Goal: Task Accomplishment & Management: Manage account settings

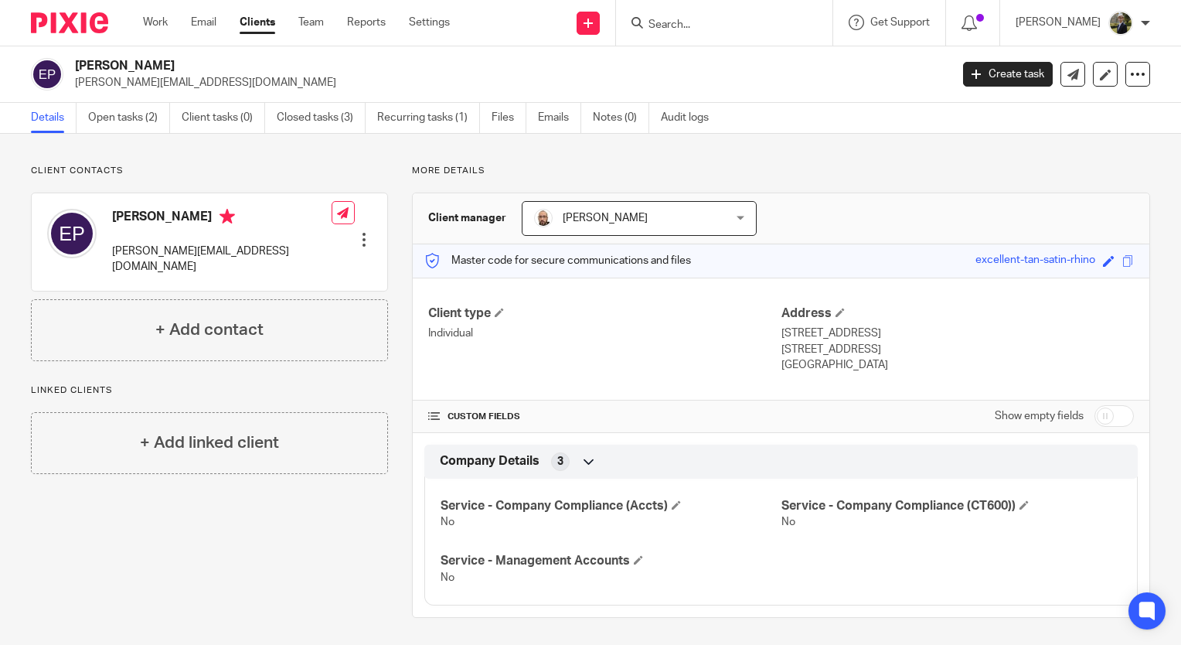
click at [693, 19] on input "Search" at bounding box center [716, 26] width 139 height 14
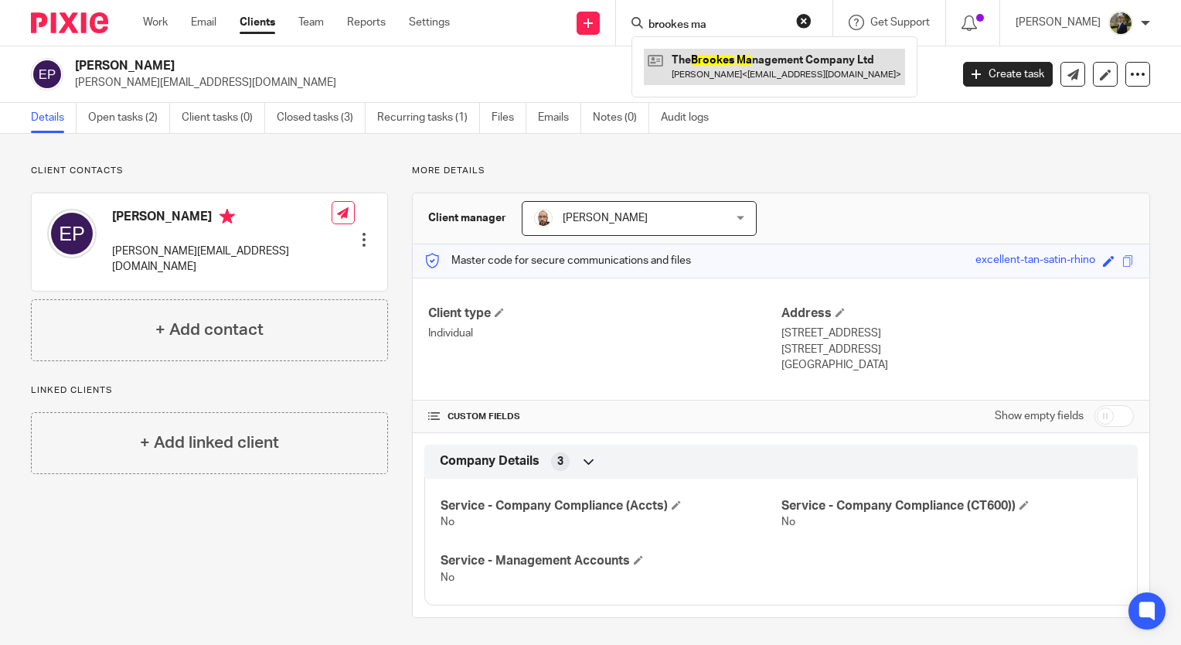
type input "brookes ma"
click at [735, 76] on link at bounding box center [774, 67] width 261 height 36
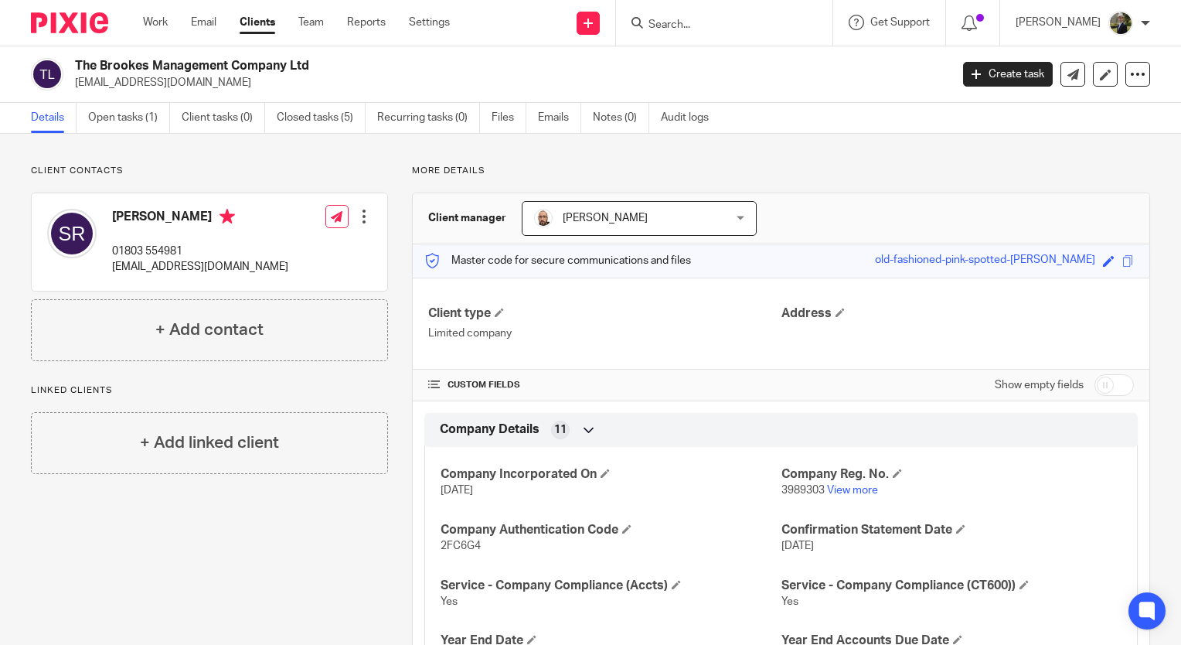
click at [278, 147] on div "Client contacts [PERSON_NAME] 01803 554981 [EMAIL_ADDRESS][DOMAIN_NAME] Edit co…" at bounding box center [590, 487] width 1181 height 706
click at [690, 23] on input "Search" at bounding box center [716, 26] width 139 height 14
type input "calverl"
click at [726, 70] on link at bounding box center [774, 67] width 261 height 36
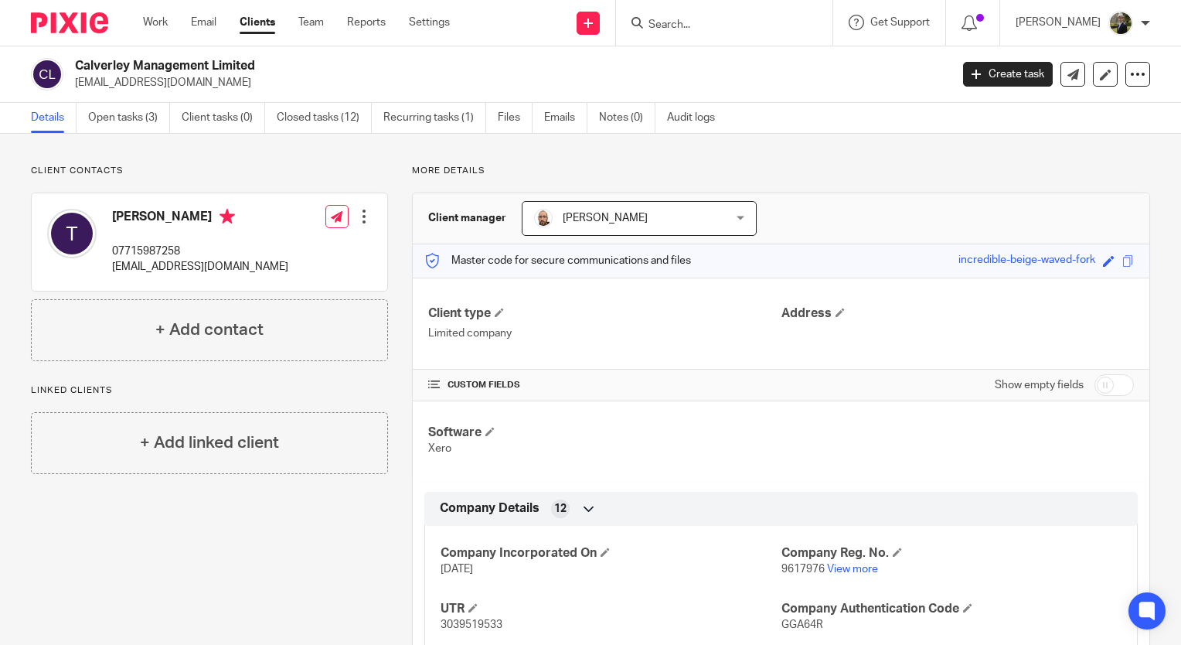
drag, startPoint x: 210, startPoint y: 77, endPoint x: 75, endPoint y: 91, distance: 136.0
click at [75, 91] on div "Calverley Management Limited tomharries@hotmail.com Create task Update from Com…" at bounding box center [590, 74] width 1181 height 56
copy p "[EMAIL_ADDRESS][DOMAIN_NAME]"
click at [435, 70] on h2 "Calverley Management Limited" at bounding box center [421, 66] width 692 height 16
click at [684, 25] on input "Search" at bounding box center [716, 26] width 139 height 14
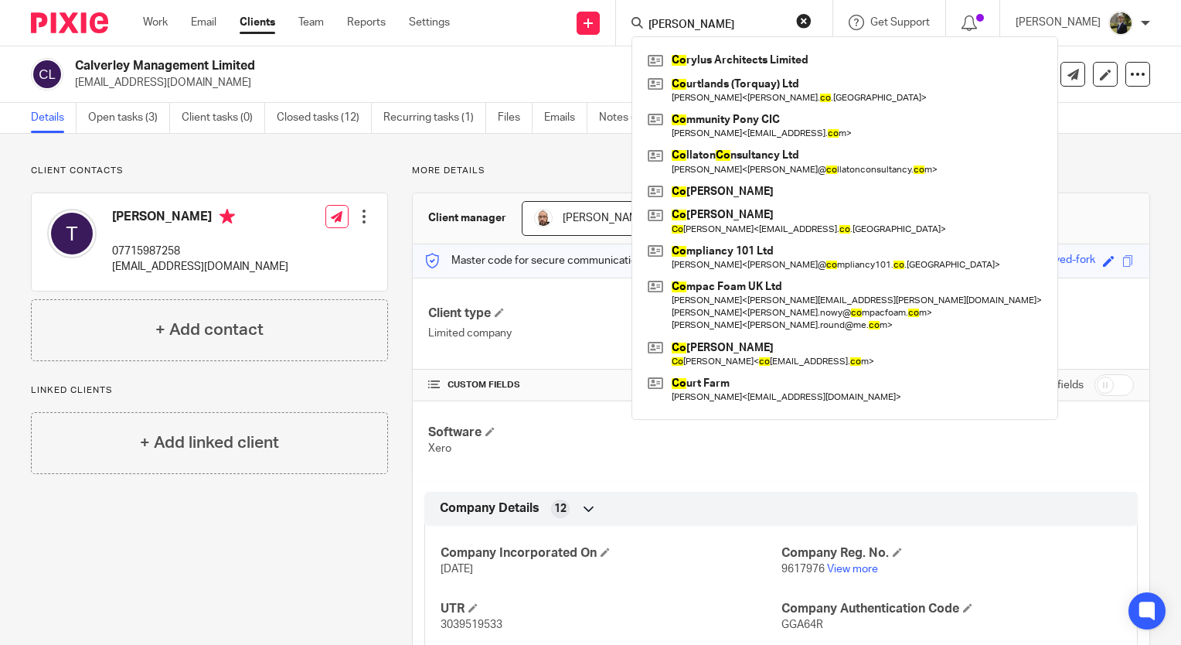
type input "coles"
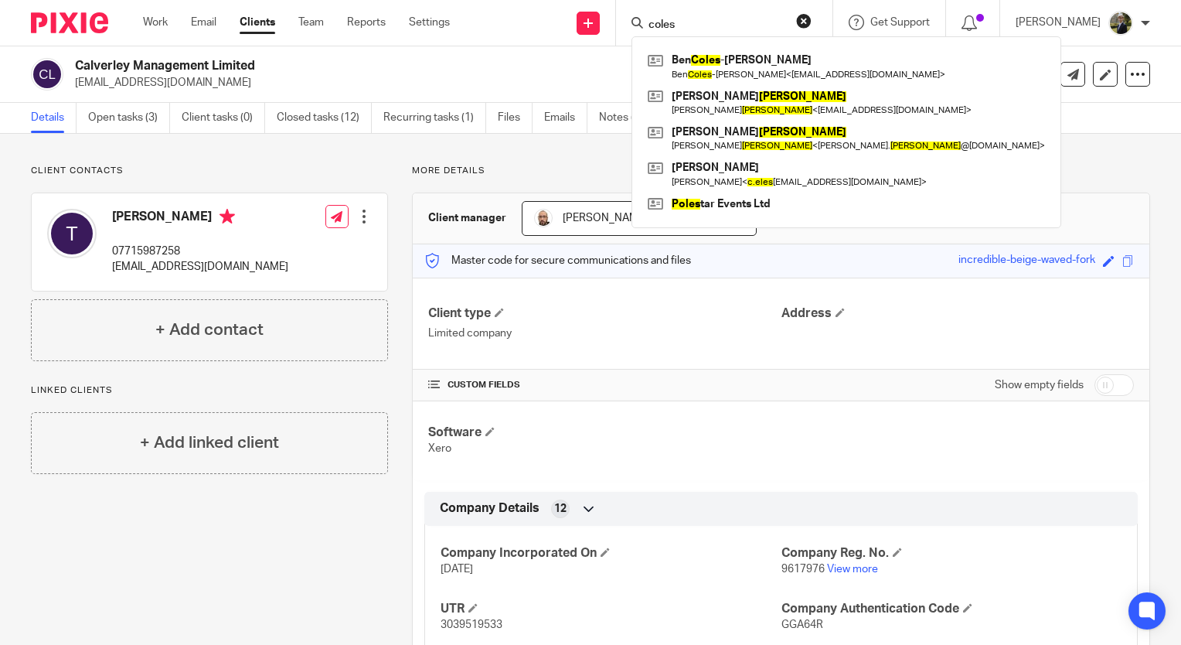
drag, startPoint x: 708, startPoint y: 27, endPoint x: 573, endPoint y: 30, distance: 135.3
click at [573, 30] on div "Send new email Create task Add client coles Ben Coles -Holley Ben Coles -Holley…" at bounding box center [827, 23] width 708 height 46
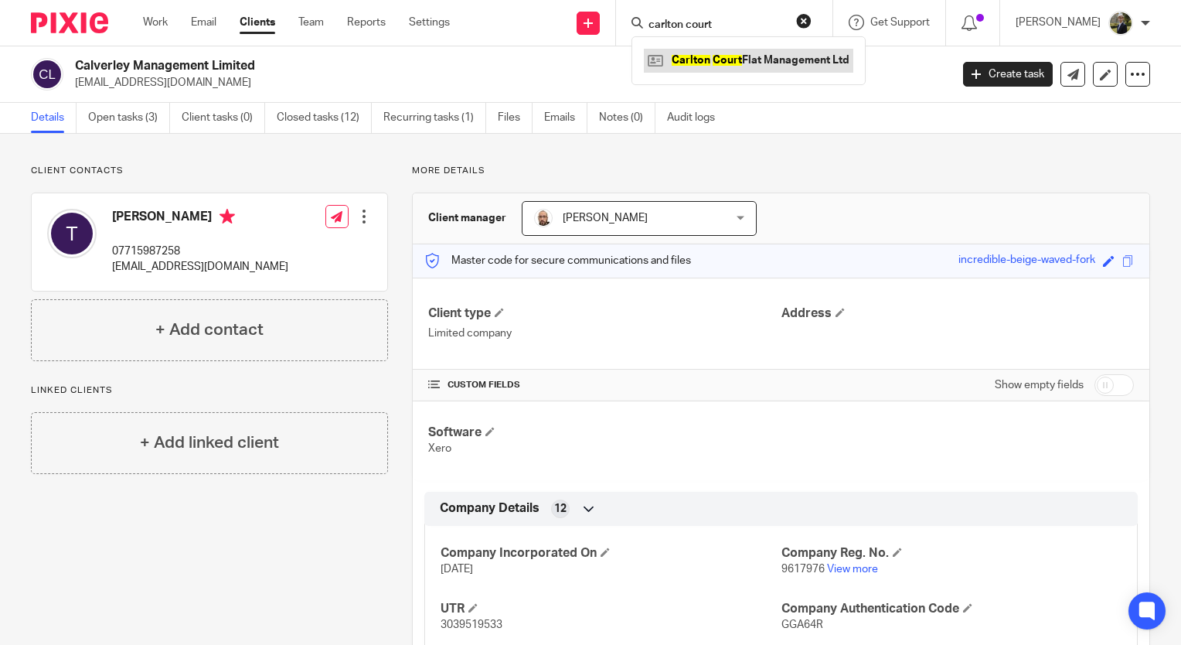
type input "carlton court"
click at [739, 56] on link at bounding box center [748, 60] width 209 height 23
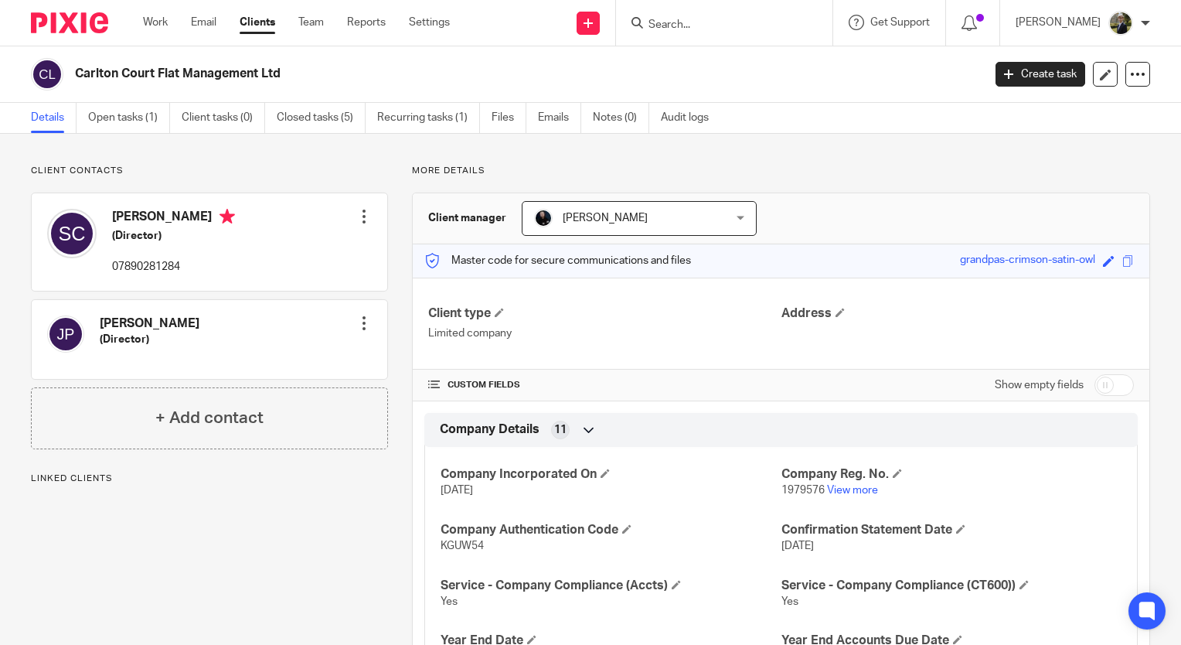
click at [710, 22] on input "Search" at bounding box center [716, 26] width 139 height 14
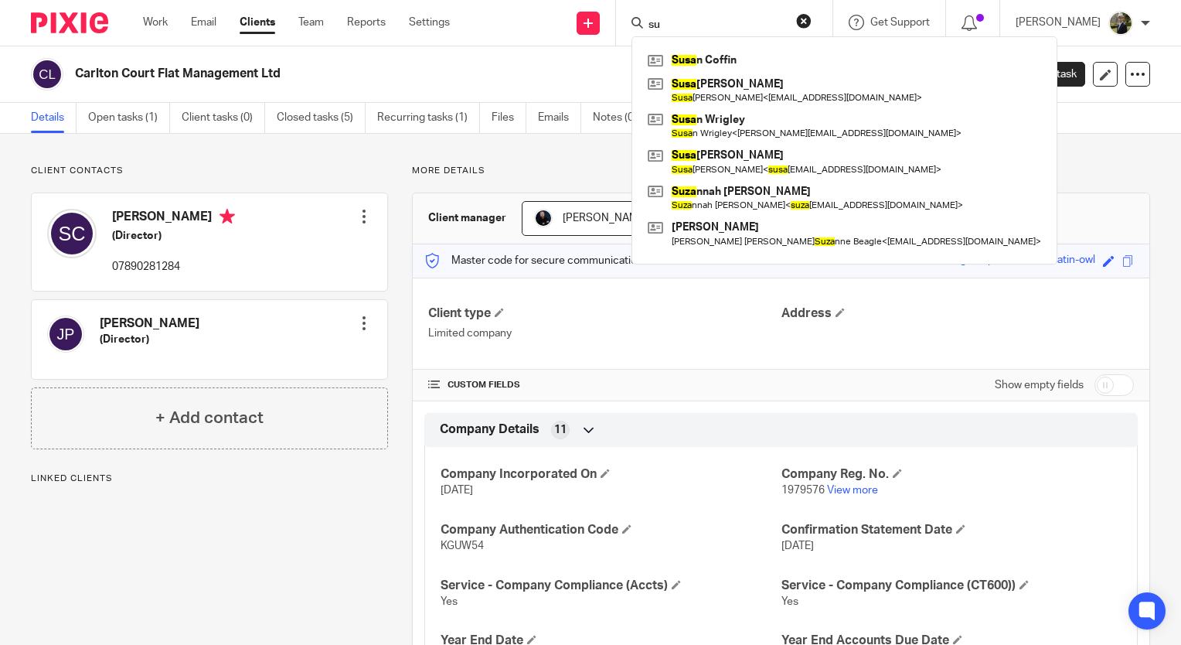
type input "s"
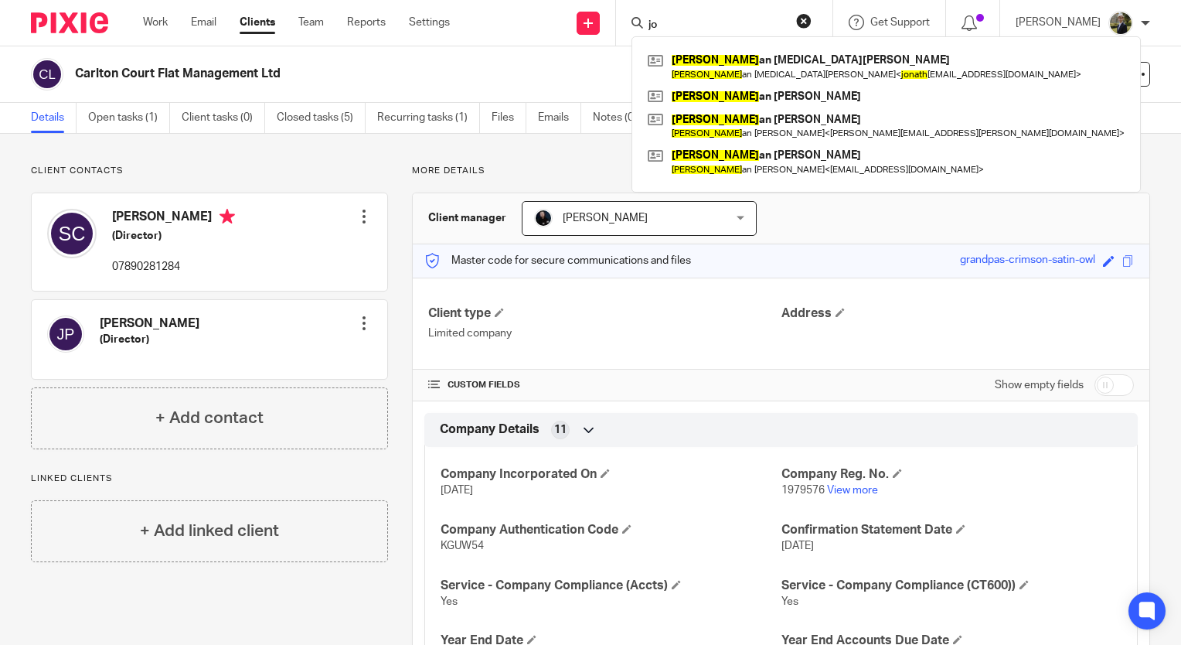
type input "j"
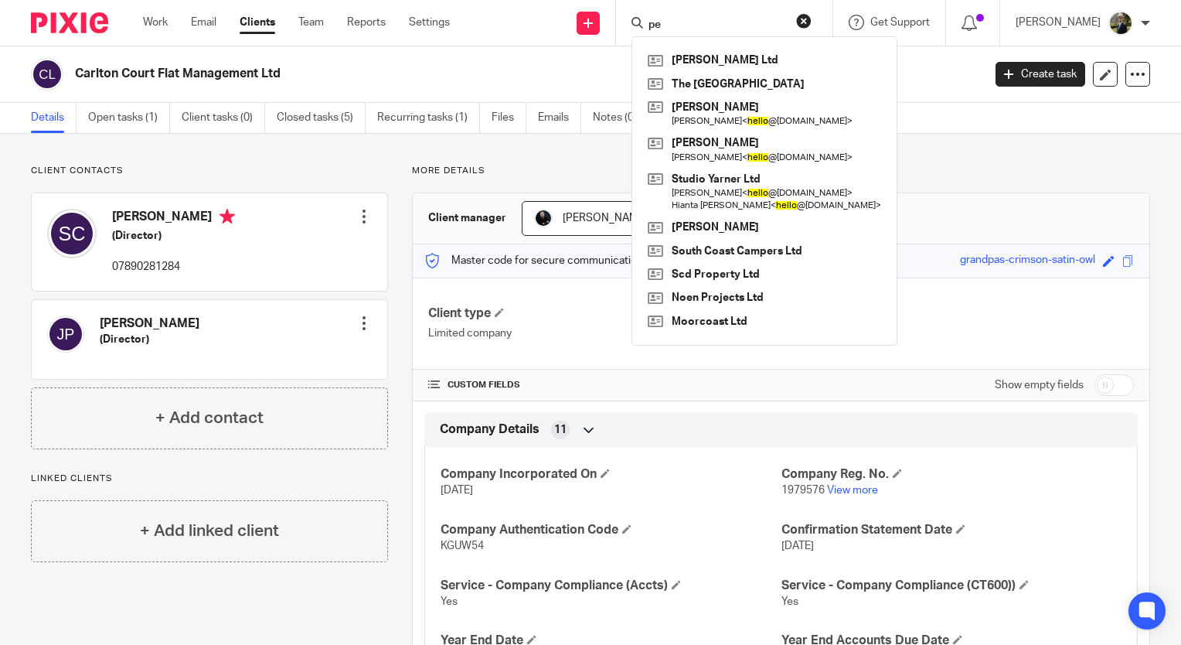
type input "p"
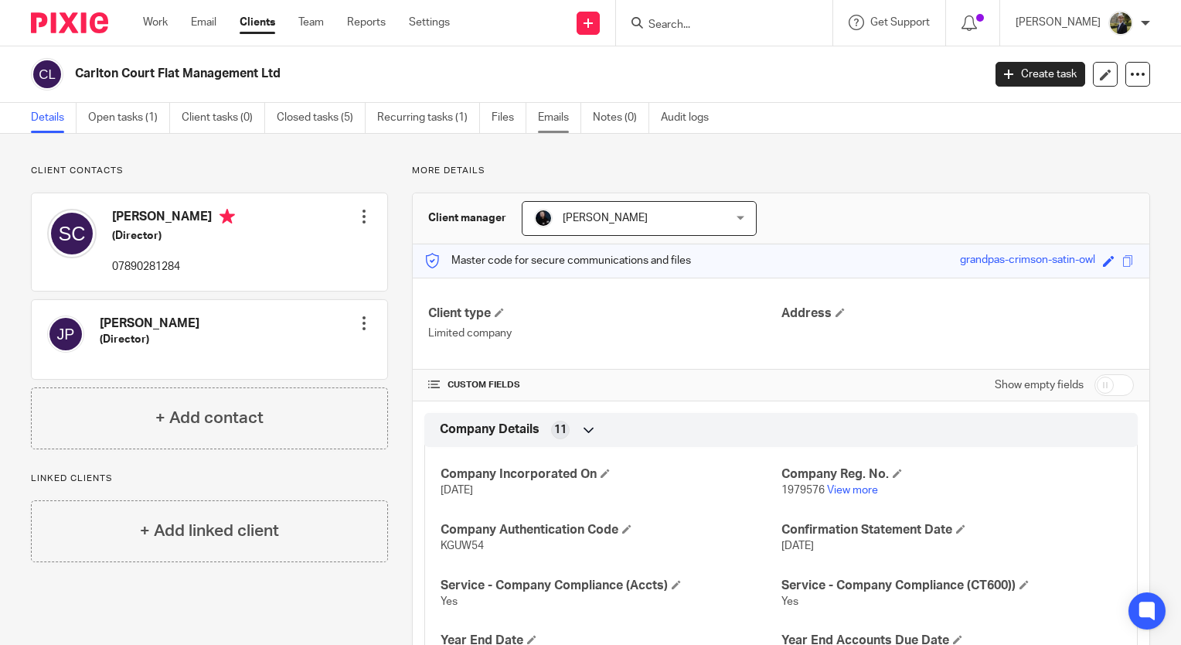
click at [545, 116] on link "Emails" at bounding box center [559, 118] width 43 height 30
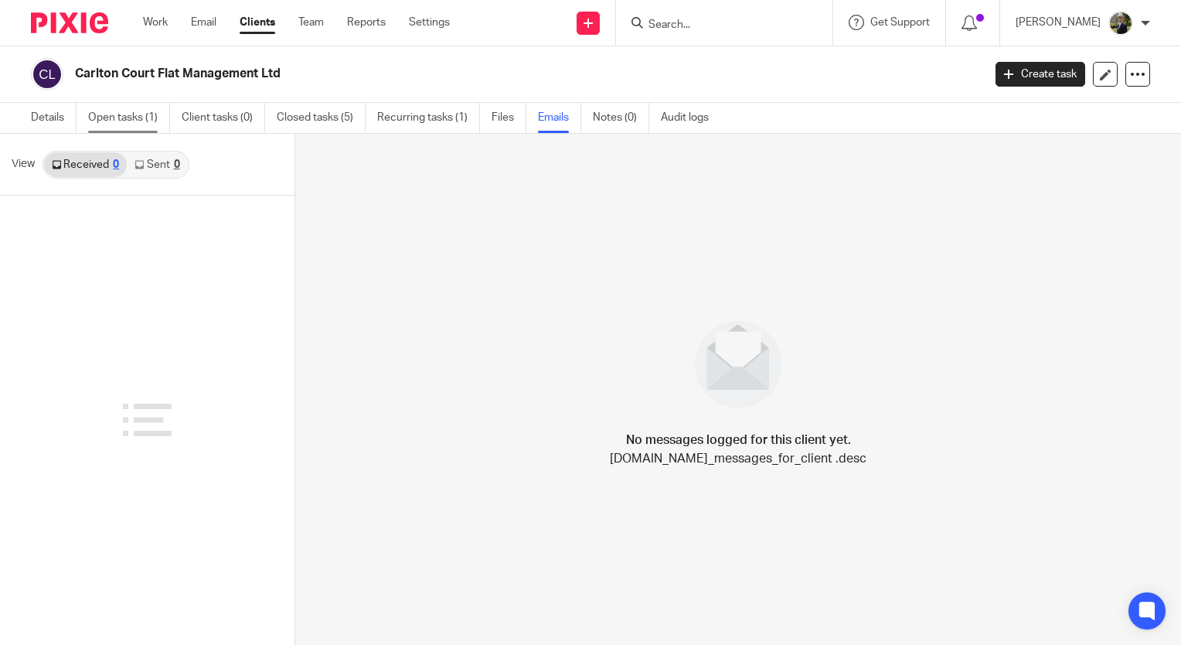
click at [107, 119] on link "Open tasks (1)" at bounding box center [129, 118] width 82 height 30
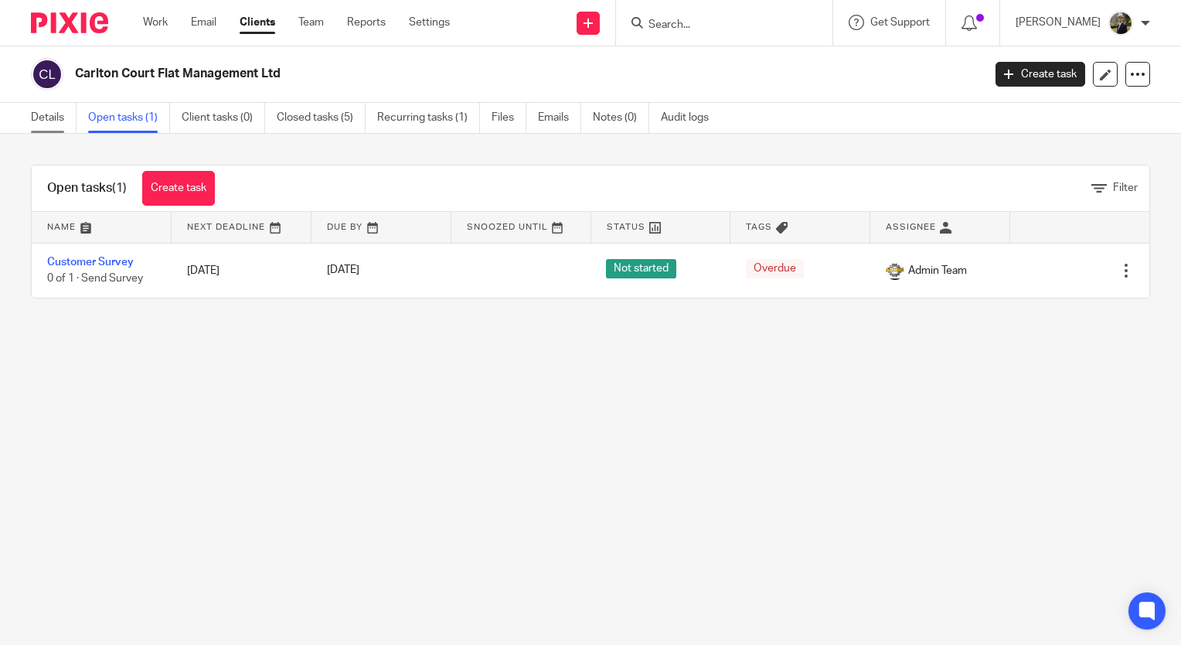
click at [37, 125] on link "Details" at bounding box center [54, 118] width 46 height 30
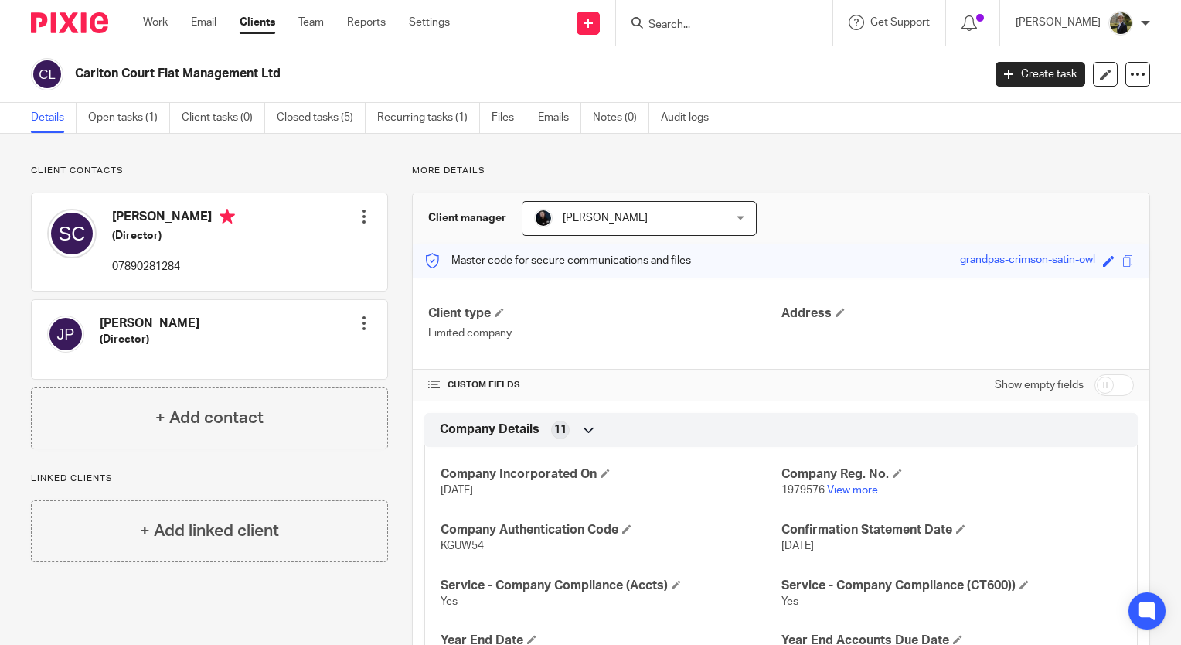
click at [703, 23] on input "Search" at bounding box center [716, 26] width 139 height 14
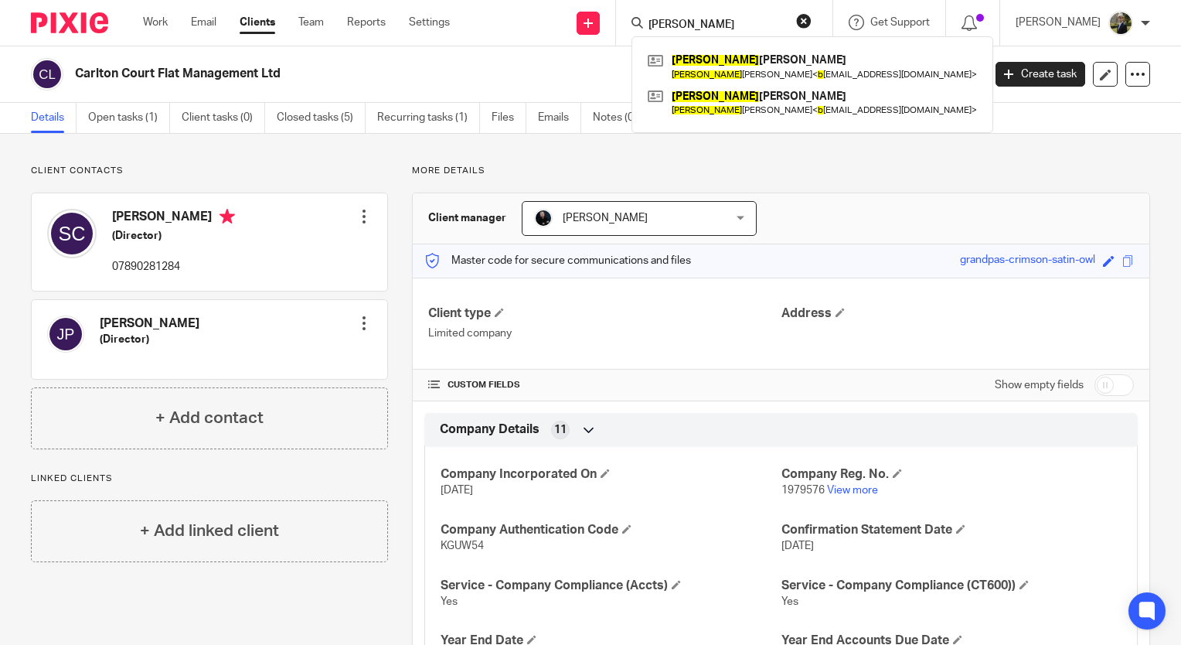
type input "robert b"
click at [520, 60] on div "Carlton Court Flat Management Ltd" at bounding box center [501, 74] width 941 height 32
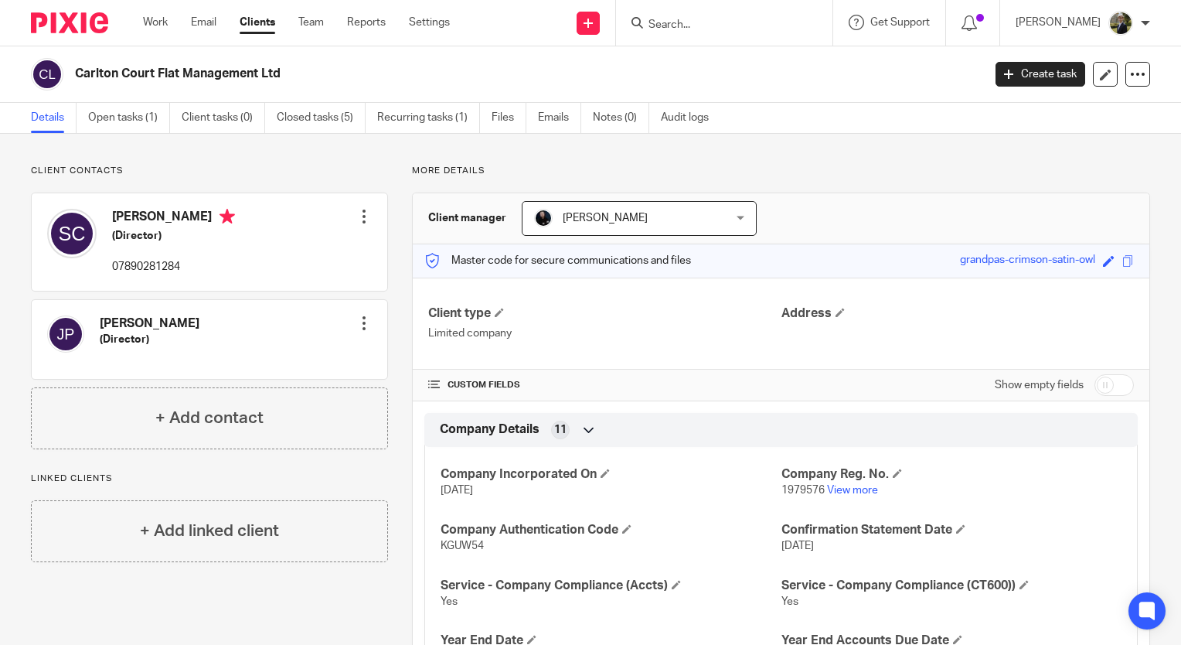
click at [722, 25] on input "Search" at bounding box center [716, 26] width 139 height 14
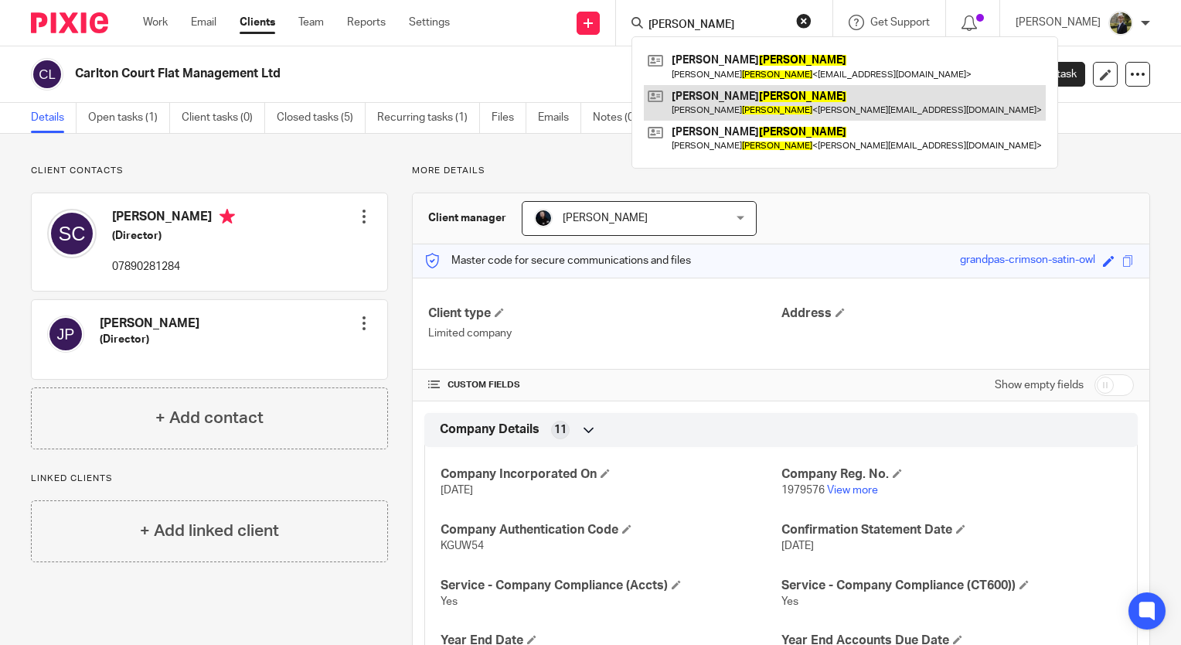
type input "arnold"
click at [733, 94] on link at bounding box center [845, 103] width 402 height 36
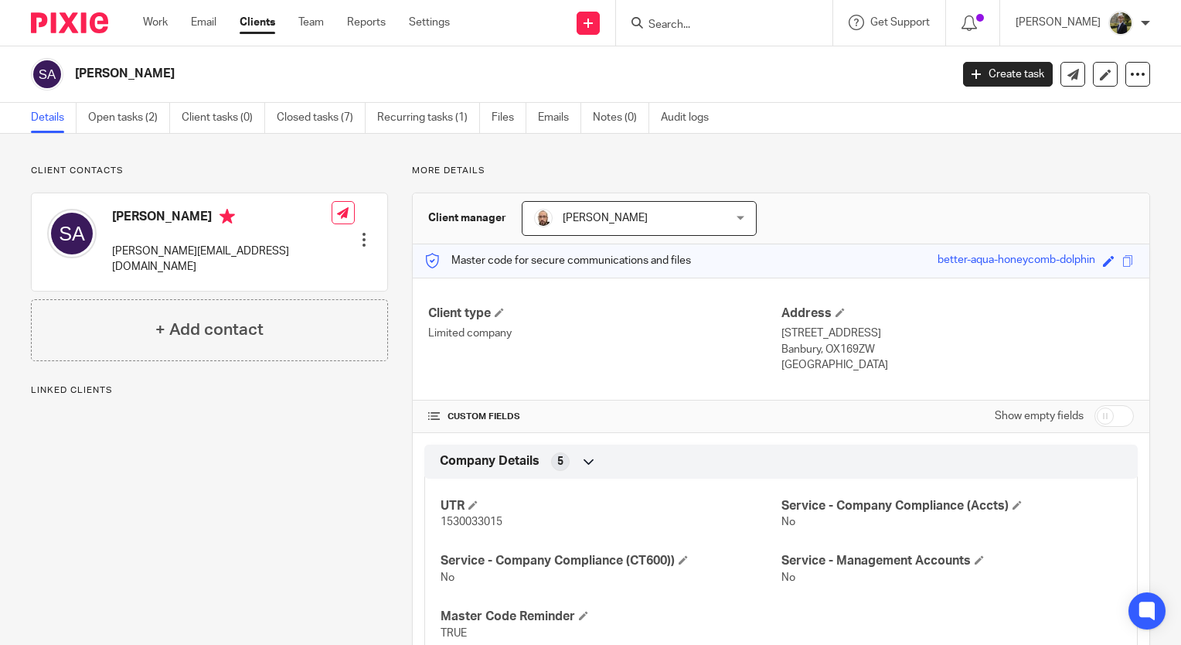
click at [700, 26] on input "Search" at bounding box center [716, 26] width 139 height 14
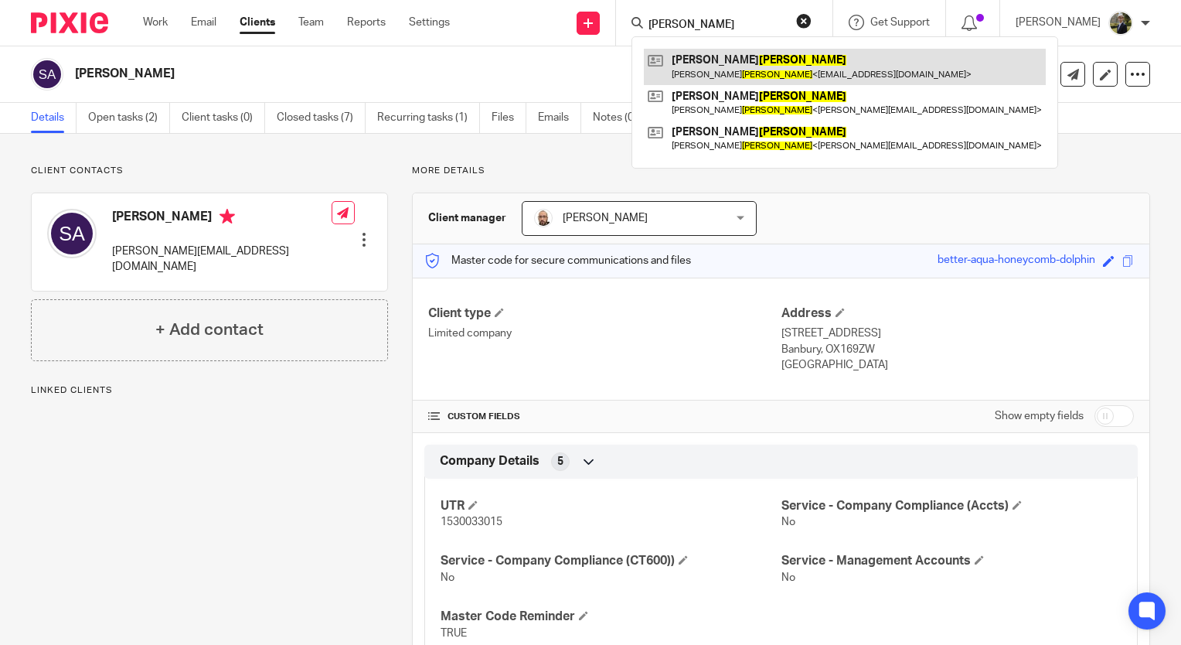
type input "arnold"
click at [722, 72] on link at bounding box center [845, 67] width 402 height 36
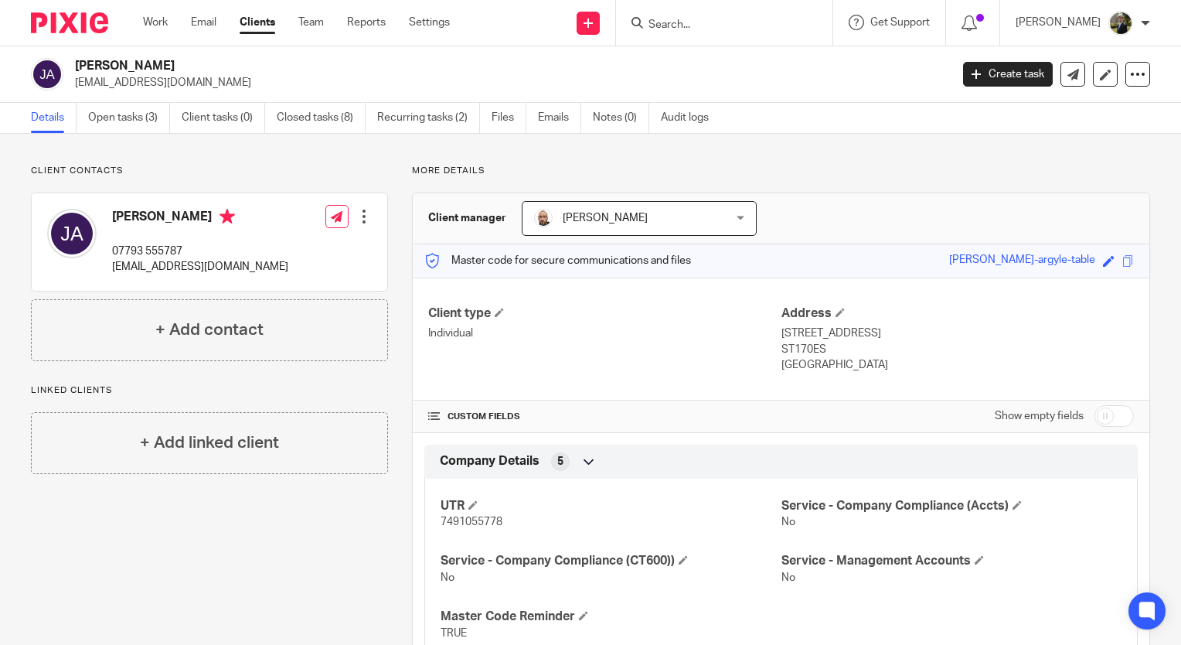
click at [691, 15] on form at bounding box center [729, 22] width 165 height 19
click at [680, 31] on input "Search" at bounding box center [716, 26] width 139 height 14
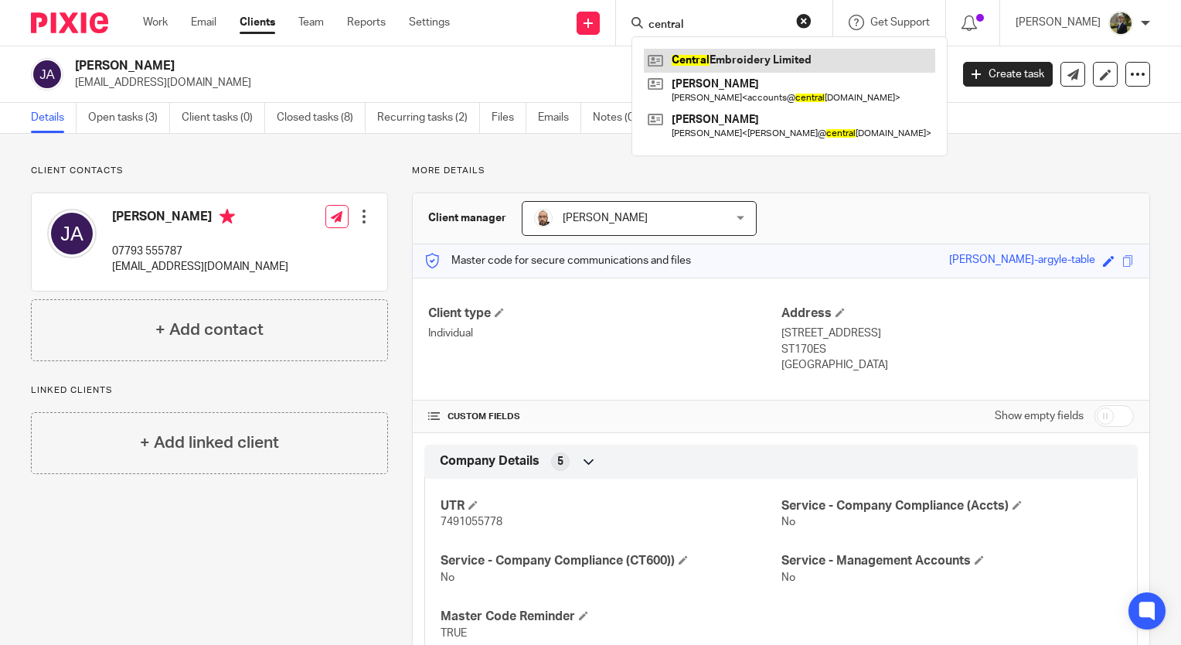
type input "central"
click at [679, 54] on link at bounding box center [789, 60] width 291 height 23
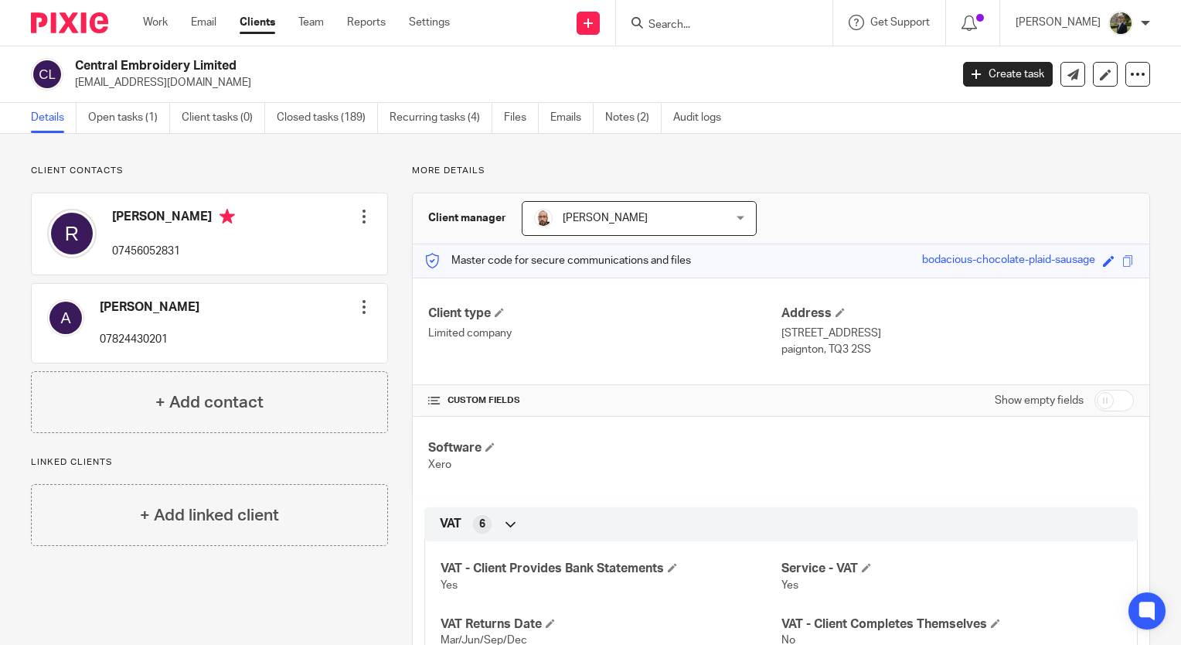
click at [694, 11] on div at bounding box center [724, 23] width 216 height 46
click at [696, 29] on input "Search" at bounding box center [716, 26] width 139 height 14
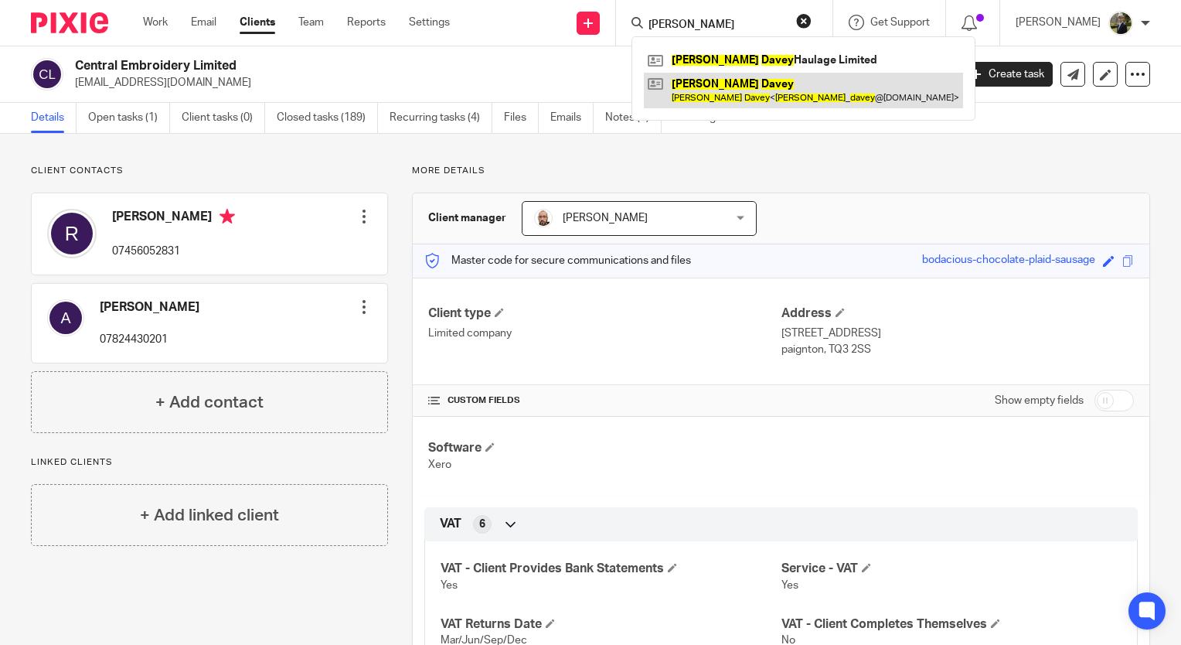
type input "clive davey"
click at [744, 84] on link at bounding box center [803, 91] width 319 height 36
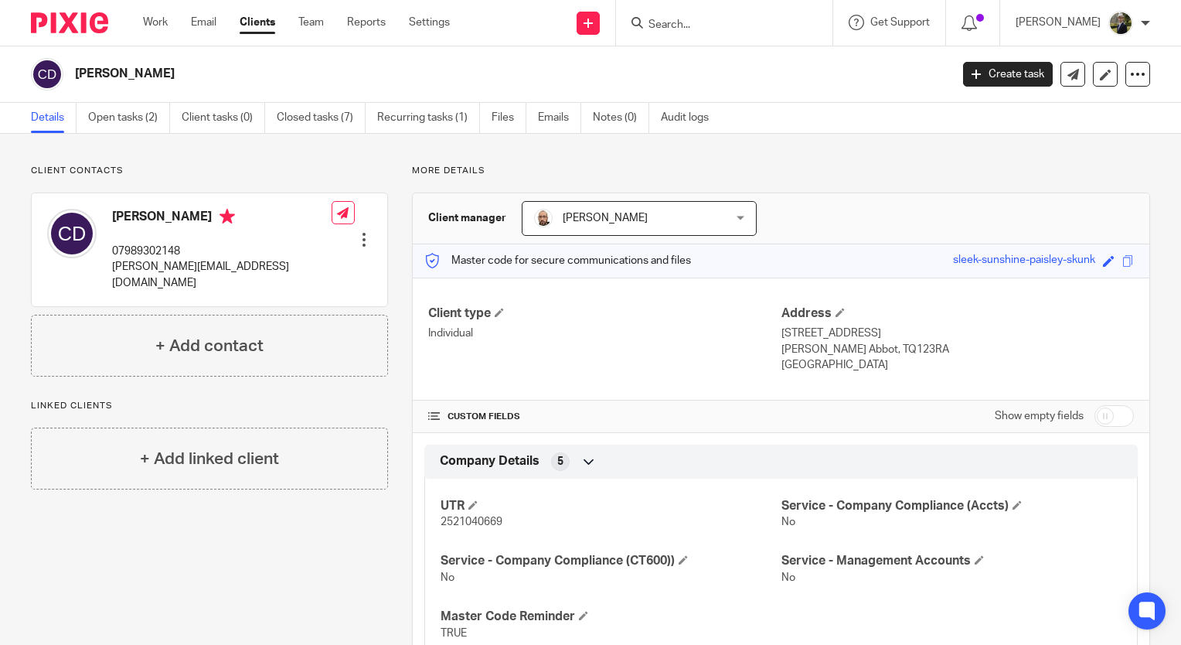
click at [691, 26] on input "Search" at bounding box center [716, 26] width 139 height 14
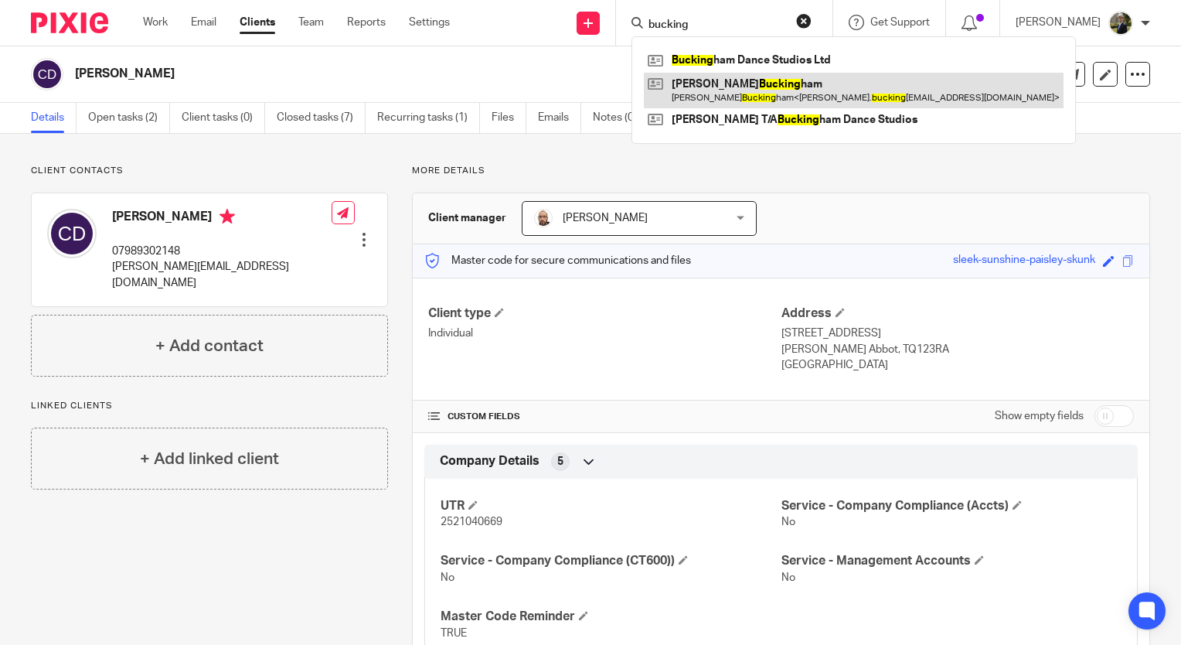
type input "bucking"
click at [710, 87] on link at bounding box center [854, 91] width 420 height 36
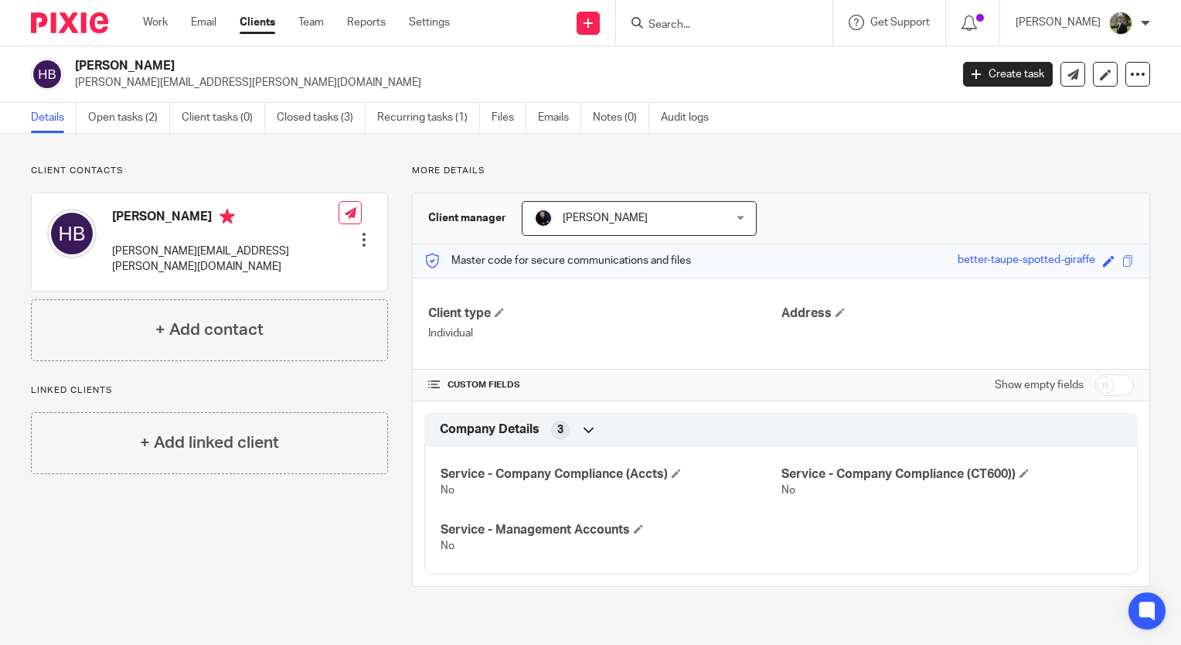
click at [683, 22] on input "Search" at bounding box center [716, 26] width 139 height 14
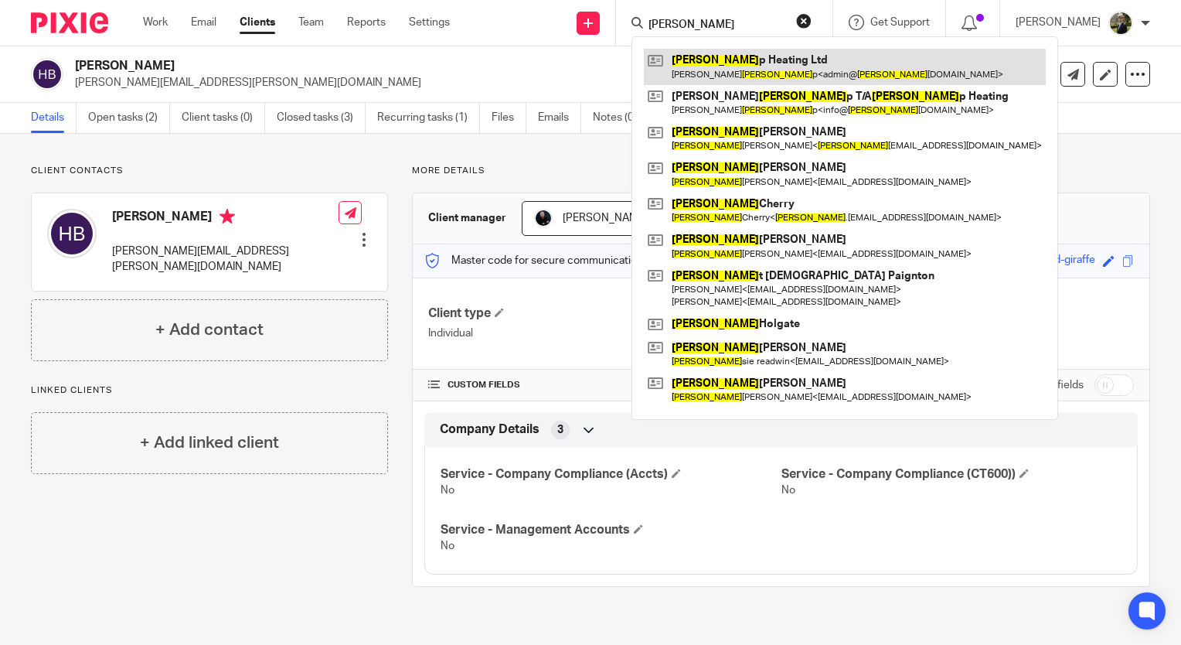
type input "[PERSON_NAME]"
click at [723, 56] on link at bounding box center [845, 67] width 402 height 36
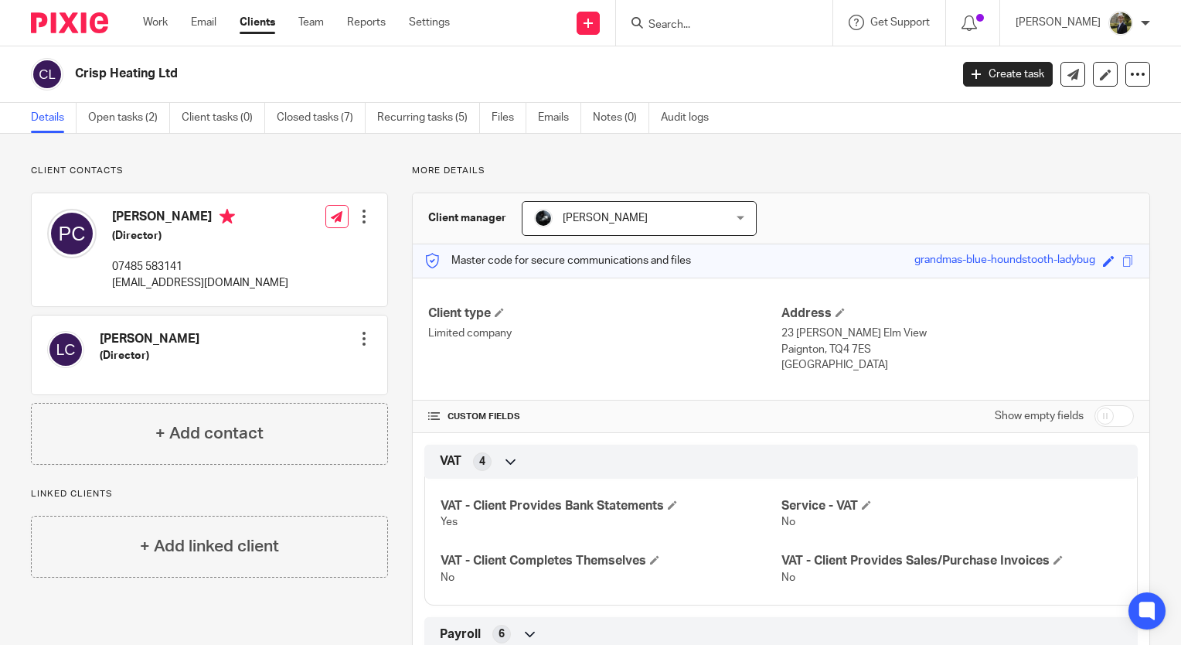
click at [705, 30] on input "Search" at bounding box center [716, 26] width 139 height 14
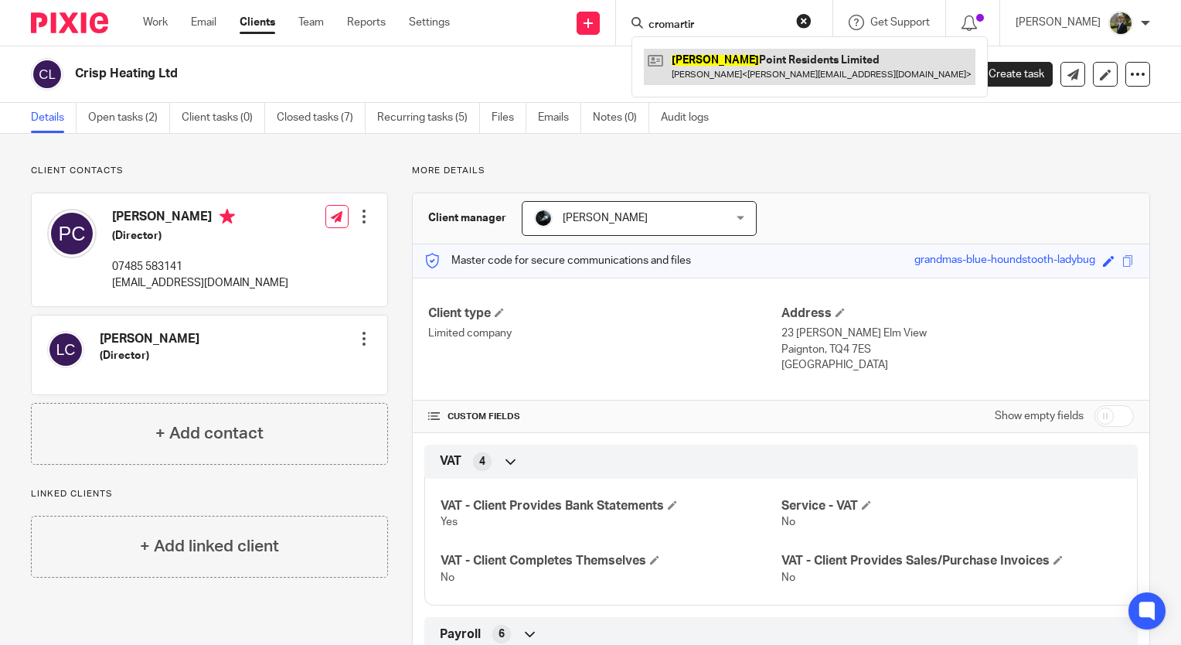
type input "cromartir"
click at [716, 70] on link at bounding box center [810, 67] width 332 height 36
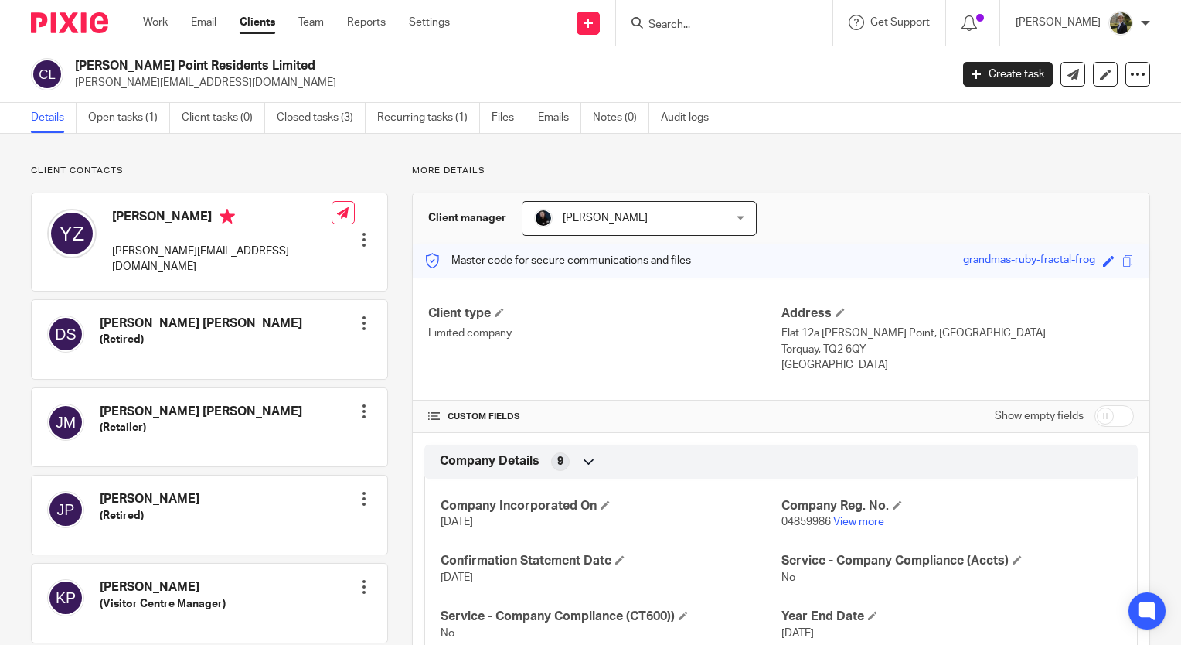
click at [727, 27] on input "Search" at bounding box center [716, 26] width 139 height 14
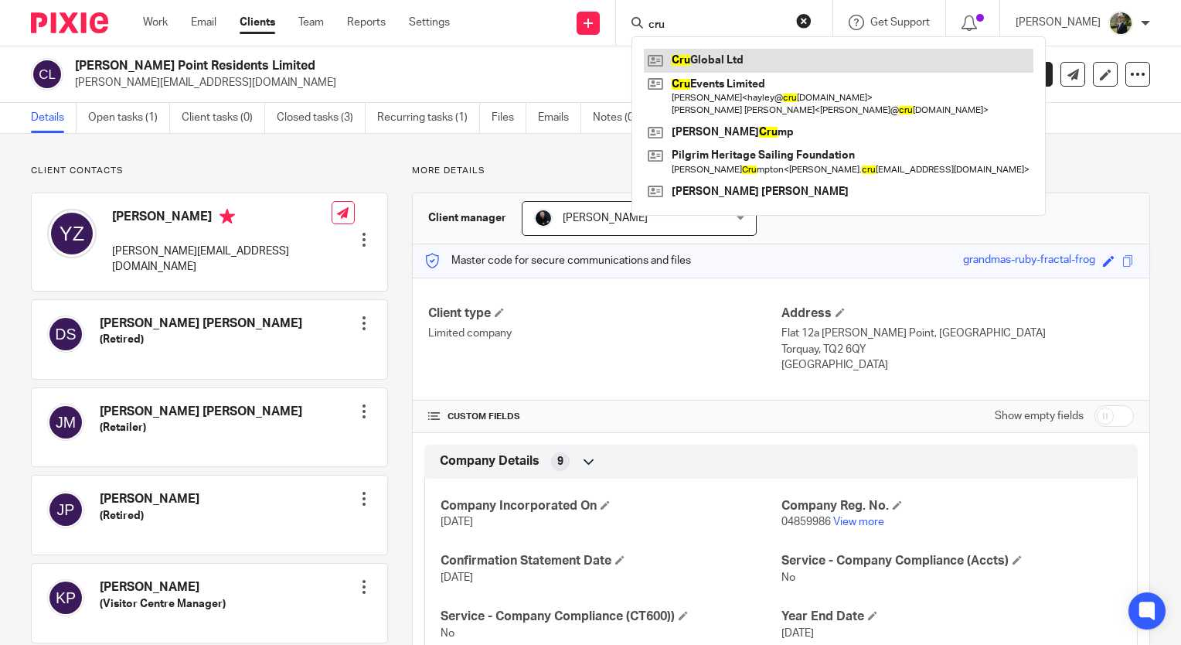
type input "cru"
click at [727, 53] on link at bounding box center [839, 60] width 390 height 23
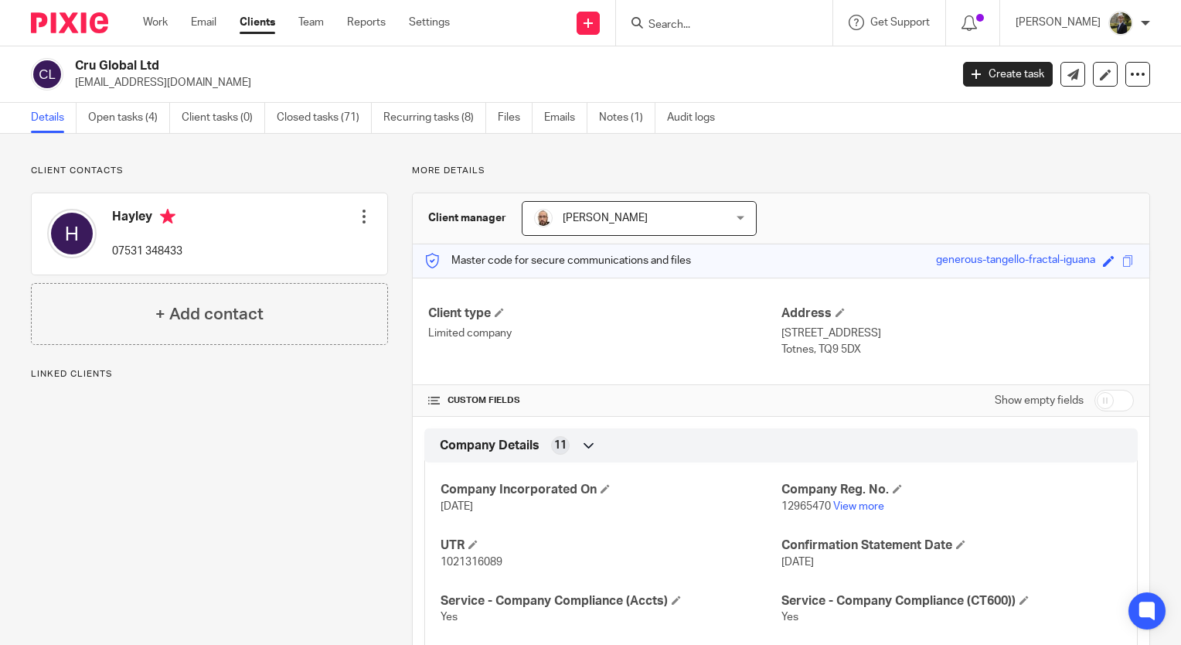
click at [731, 26] on input "Search" at bounding box center [716, 26] width 139 height 14
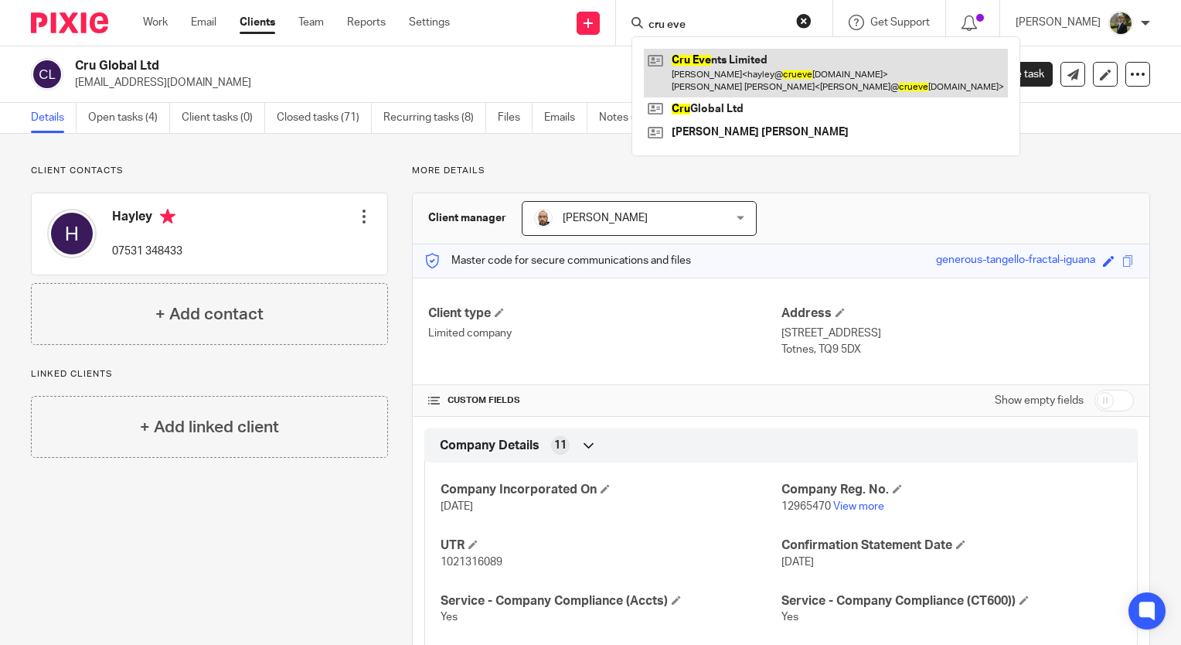
type input "cru eve"
click at [733, 63] on link at bounding box center [826, 73] width 364 height 48
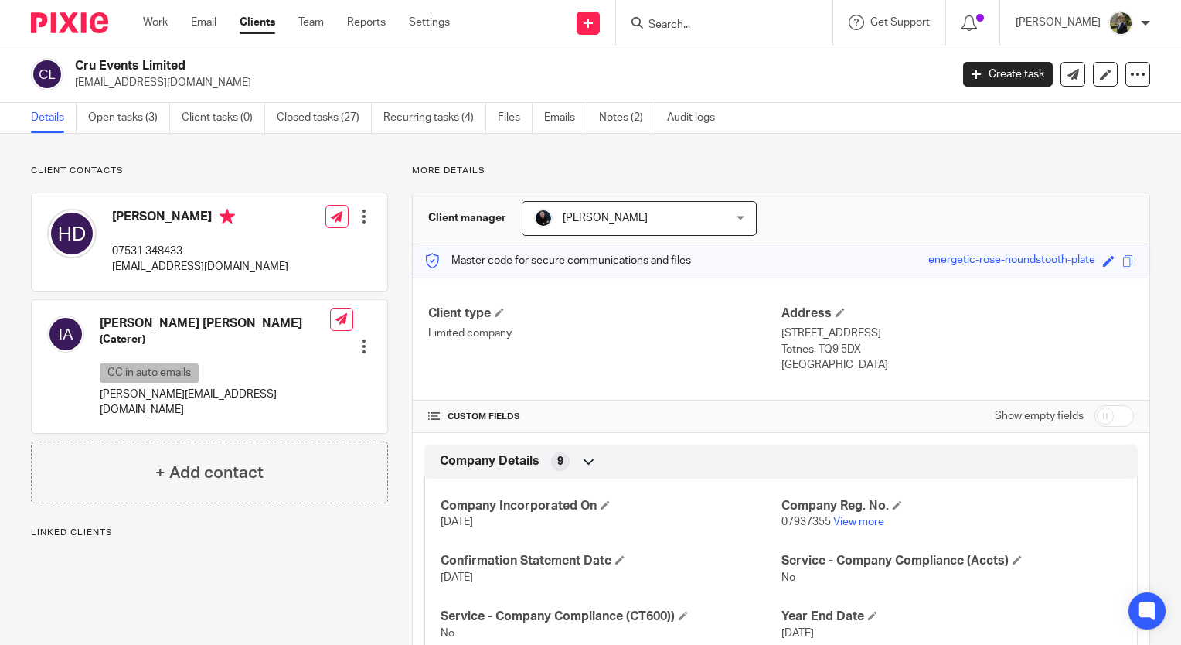
click at [689, 19] on input "Search" at bounding box center [716, 26] width 139 height 14
type input "cru glob"
click at [739, 56] on link at bounding box center [740, 60] width 192 height 23
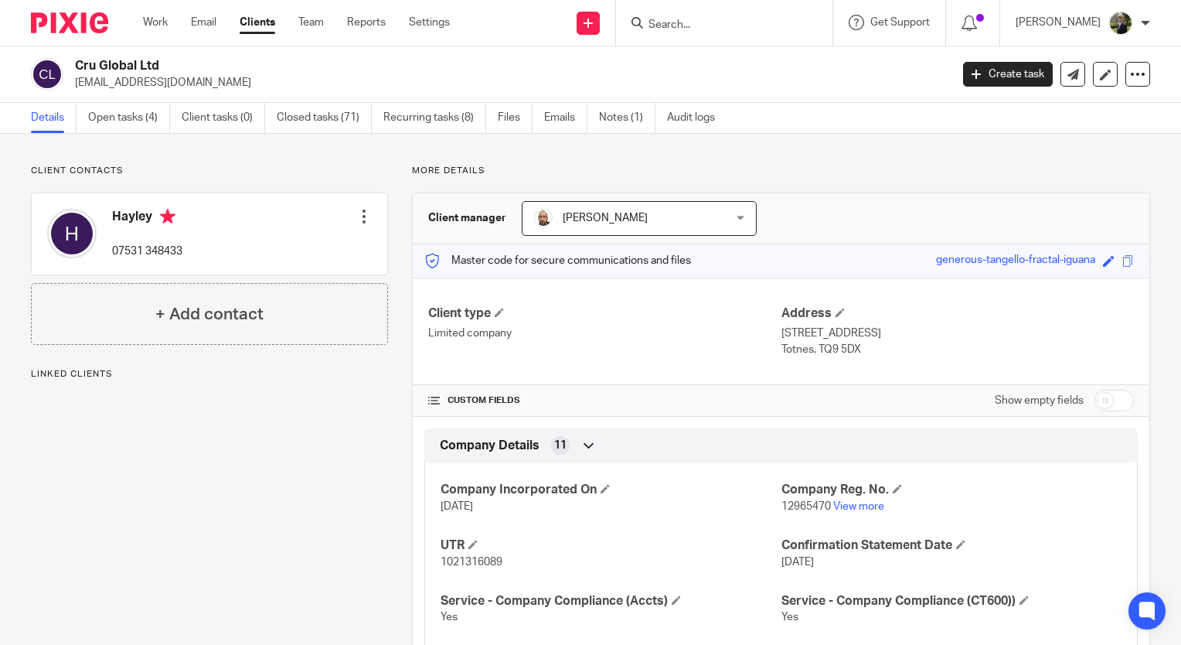
click at [650, 63] on h2 "Cru Global Ltd" at bounding box center [421, 66] width 692 height 16
click at [628, 76] on p "hayley@cruevents.co.uk" at bounding box center [507, 82] width 865 height 15
click at [685, 27] on input "Search" at bounding box center [716, 26] width 139 height 14
drag, startPoint x: 206, startPoint y: 87, endPoint x: 73, endPoint y: 90, distance: 133.0
click at [73, 90] on div "Cru Global Ltd hayley@cruevents.co.uk" at bounding box center [485, 74] width 909 height 32
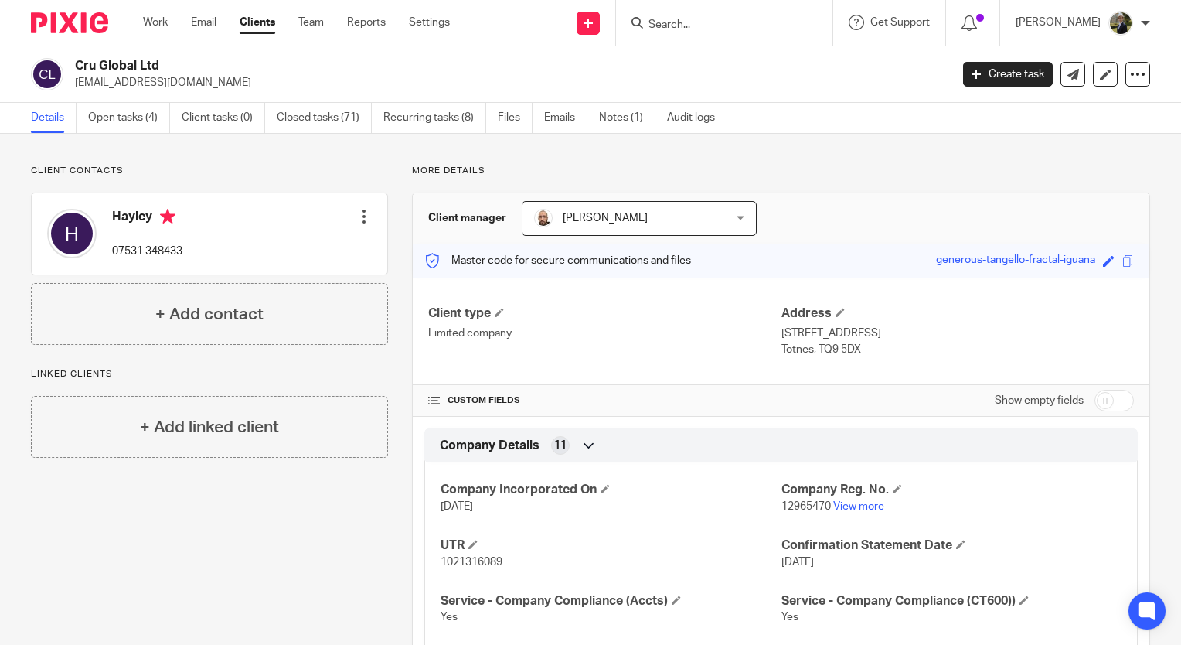
copy p "hayley@cruevents.co.uk"
click at [686, 19] on input "Search" at bounding box center [716, 26] width 139 height 14
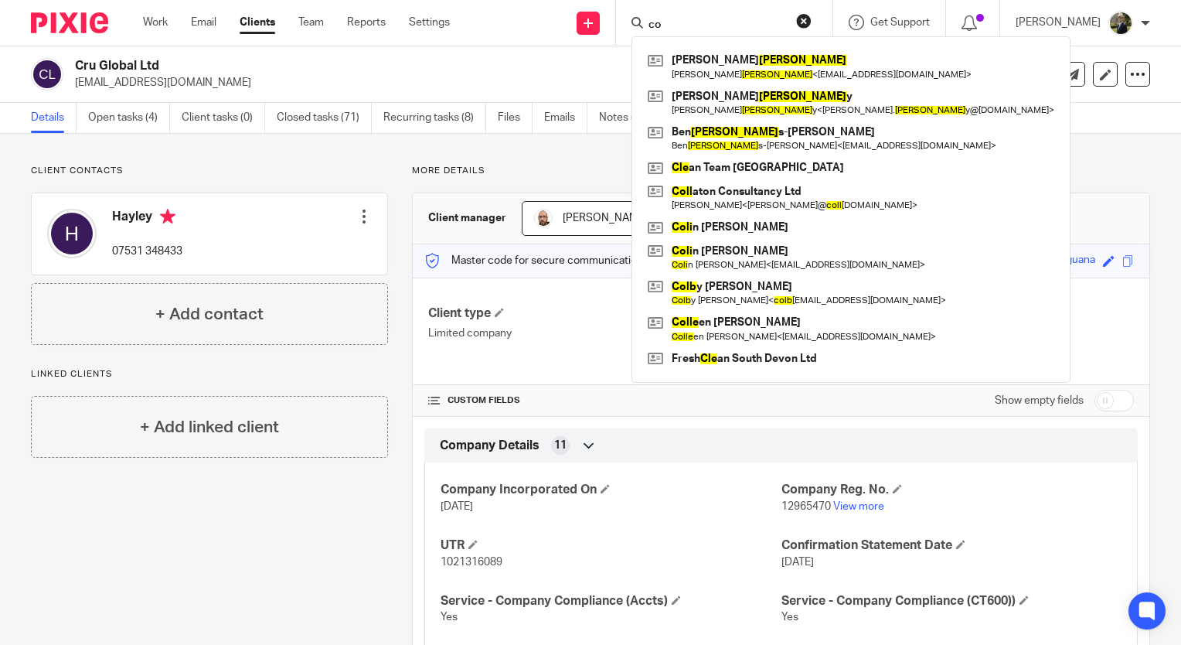
type input "c"
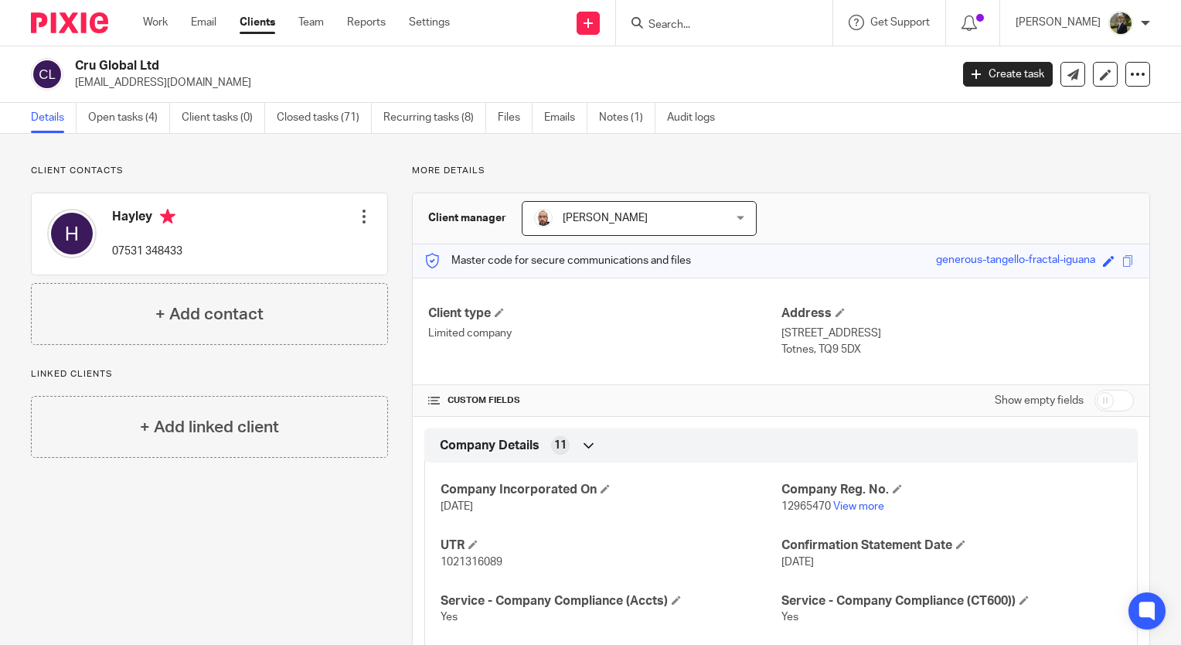
click at [703, 23] on input "Search" at bounding box center [716, 26] width 139 height 14
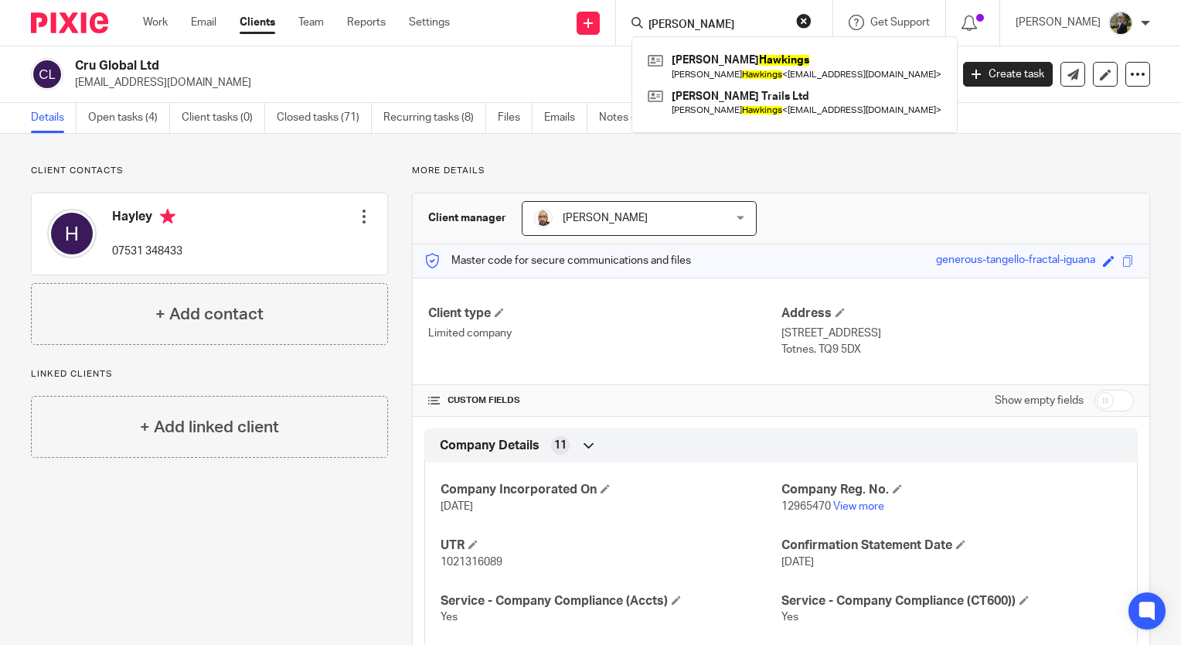
type input "hawkins"
click at [812, 19] on button "reset" at bounding box center [803, 20] width 15 height 15
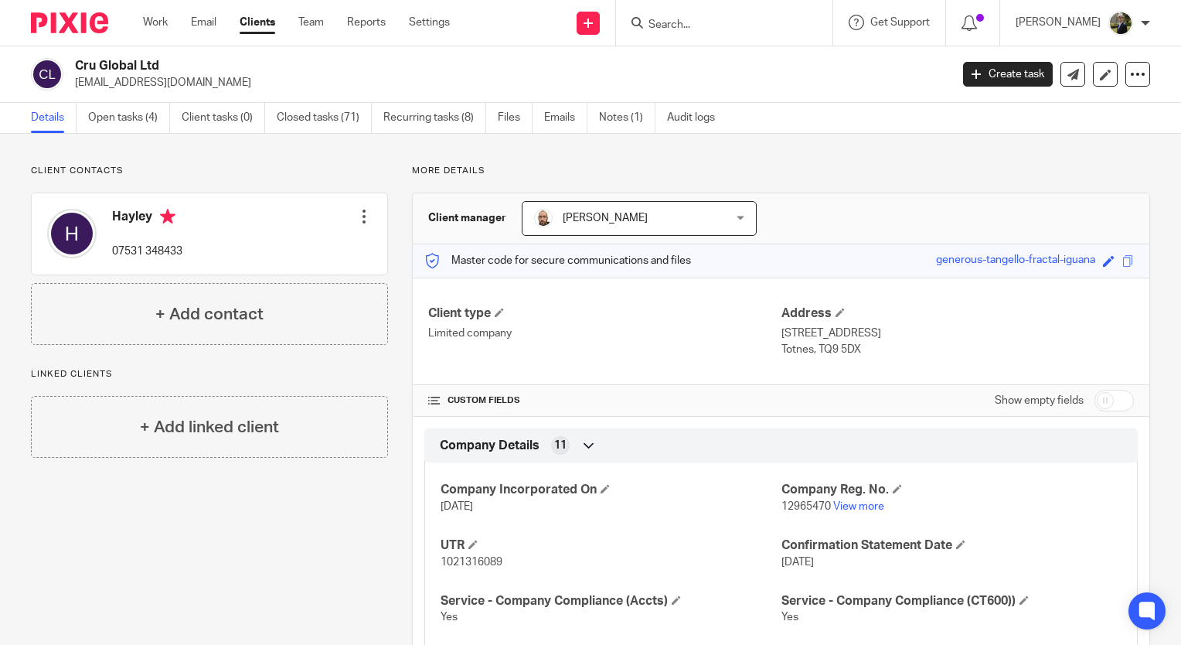
click at [753, 34] on div at bounding box center [724, 23] width 216 height 46
click at [730, 26] on input "Search" at bounding box center [716, 26] width 139 height 14
click at [730, 24] on input "Search" at bounding box center [716, 26] width 139 height 14
type input "dart aut"
click at [762, 64] on link at bounding box center [774, 67] width 261 height 36
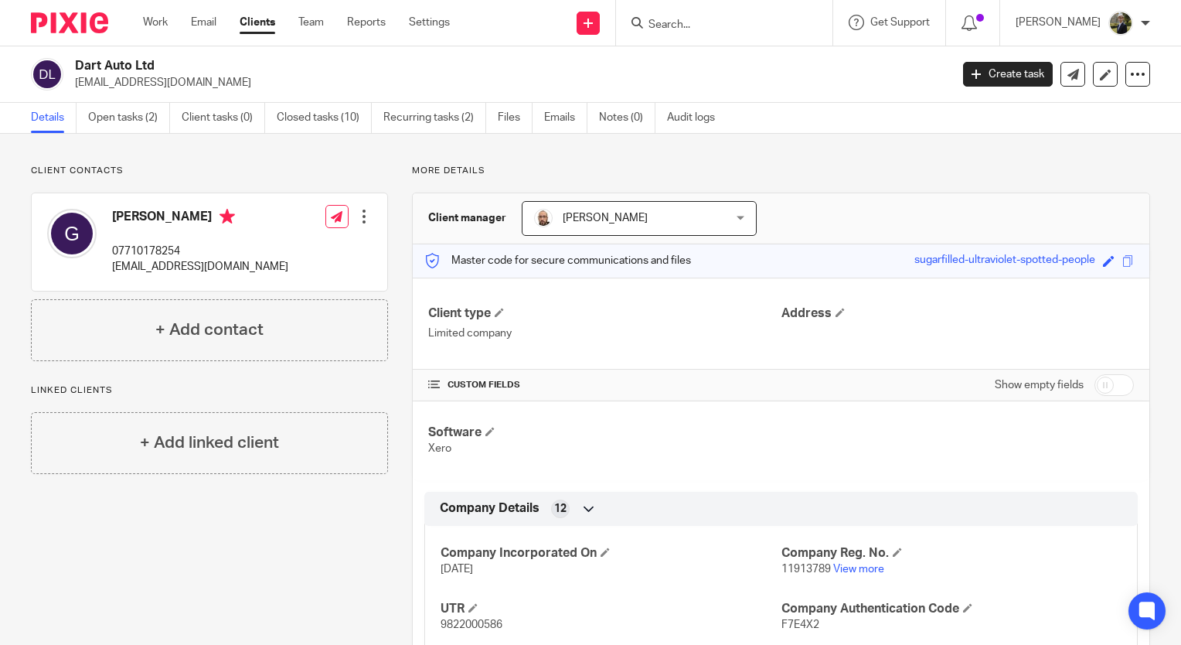
click at [321, 187] on div "Client contacts gareth 07710178254 skipperg@hotmail.co.uk Edit contact Create c…" at bounding box center [209, 263] width 357 height 196
click at [216, 165] on p "Client contacts" at bounding box center [209, 171] width 357 height 12
click at [706, 26] on input "Search" at bounding box center [716, 26] width 139 height 14
type input "dart health"
click at [744, 49] on link at bounding box center [740, 60] width 192 height 23
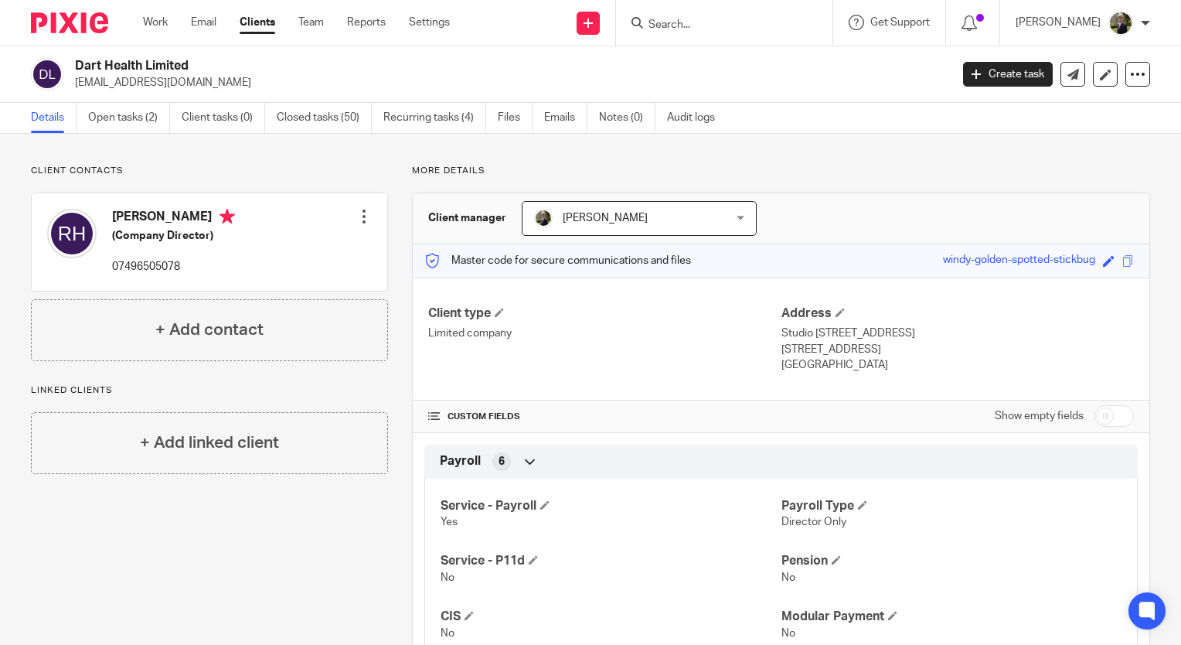
click at [699, 23] on input "Search" at bounding box center [716, 26] width 139 height 14
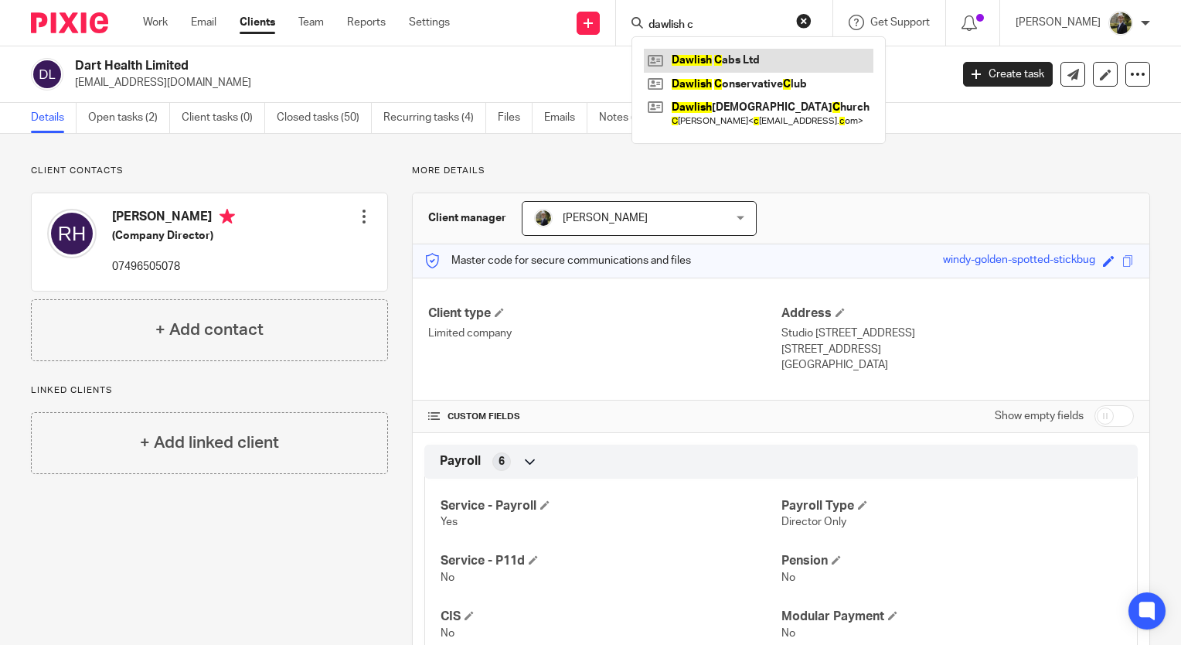
type input "dawlish c"
click at [770, 67] on link at bounding box center [759, 60] width 230 height 23
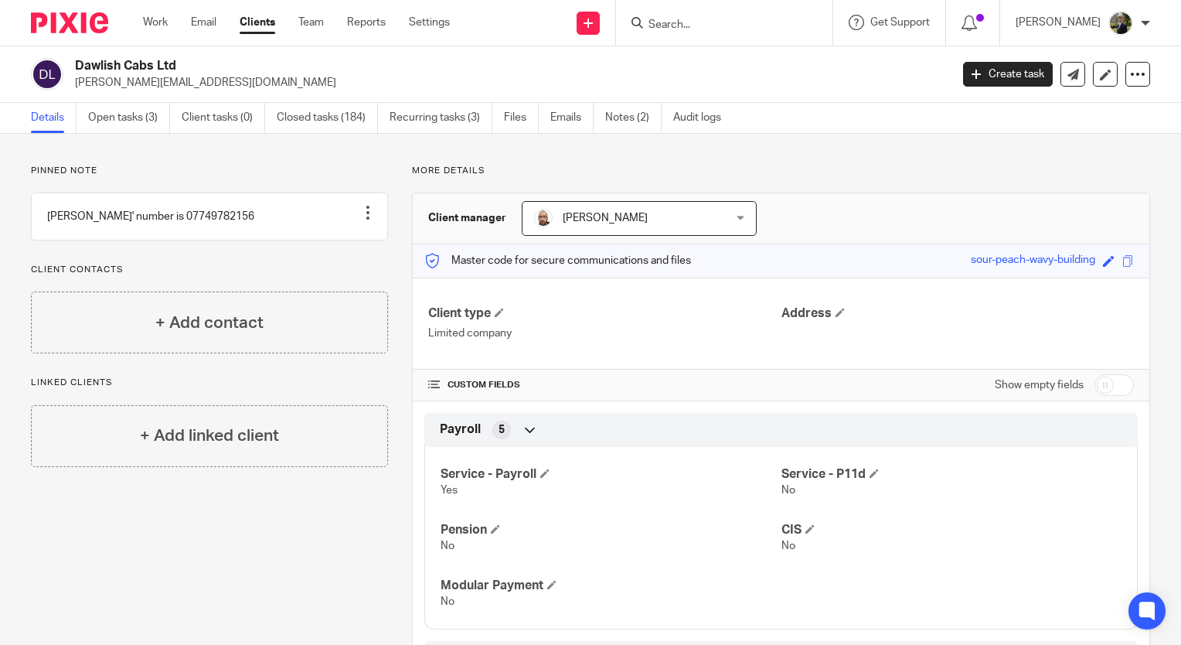
click at [697, 26] on input "Search" at bounding box center [716, 26] width 139 height 14
type input "deju blue"
click at [730, 54] on link at bounding box center [742, 67] width 196 height 36
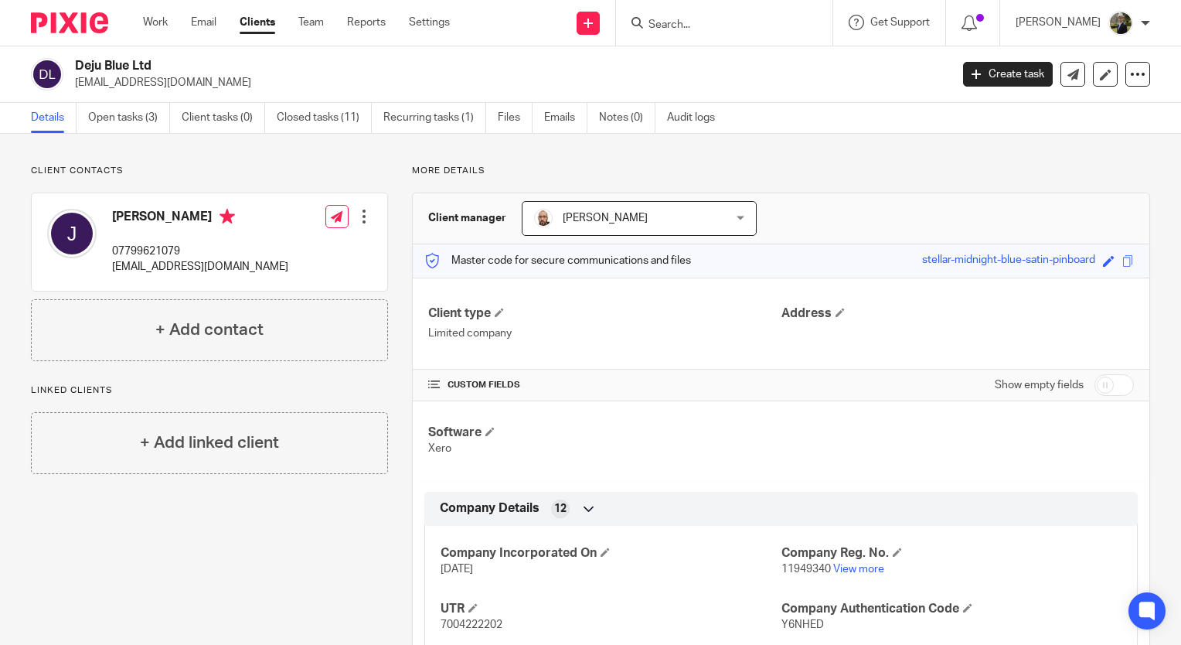
click at [226, 174] on p "Client contacts" at bounding box center [209, 171] width 357 height 12
drag, startPoint x: 183, startPoint y: 86, endPoint x: 165, endPoint y: 83, distance: 17.9
click at [165, 83] on p "[EMAIL_ADDRESS][DOMAIN_NAME]" at bounding box center [507, 82] width 865 height 15
click at [210, 68] on h2 "Deju Blue Ltd" at bounding box center [421, 66] width 692 height 16
click at [710, 23] on input "Search" at bounding box center [716, 26] width 139 height 14
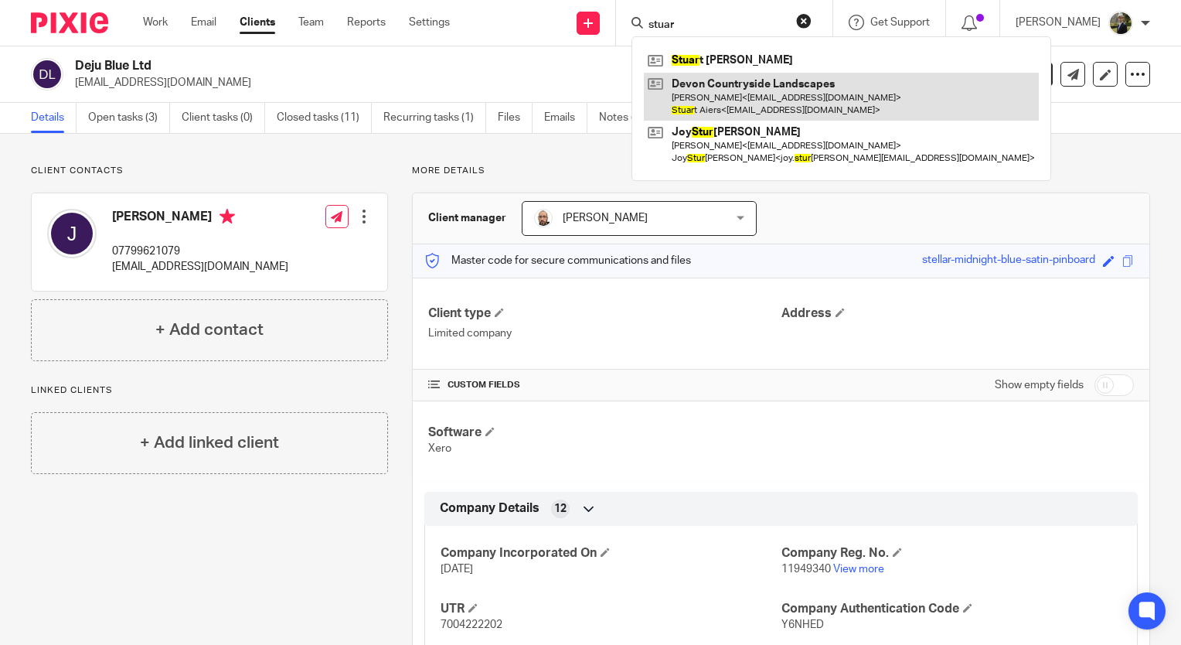
type input "stuar"
click at [767, 96] on link at bounding box center [841, 97] width 395 height 48
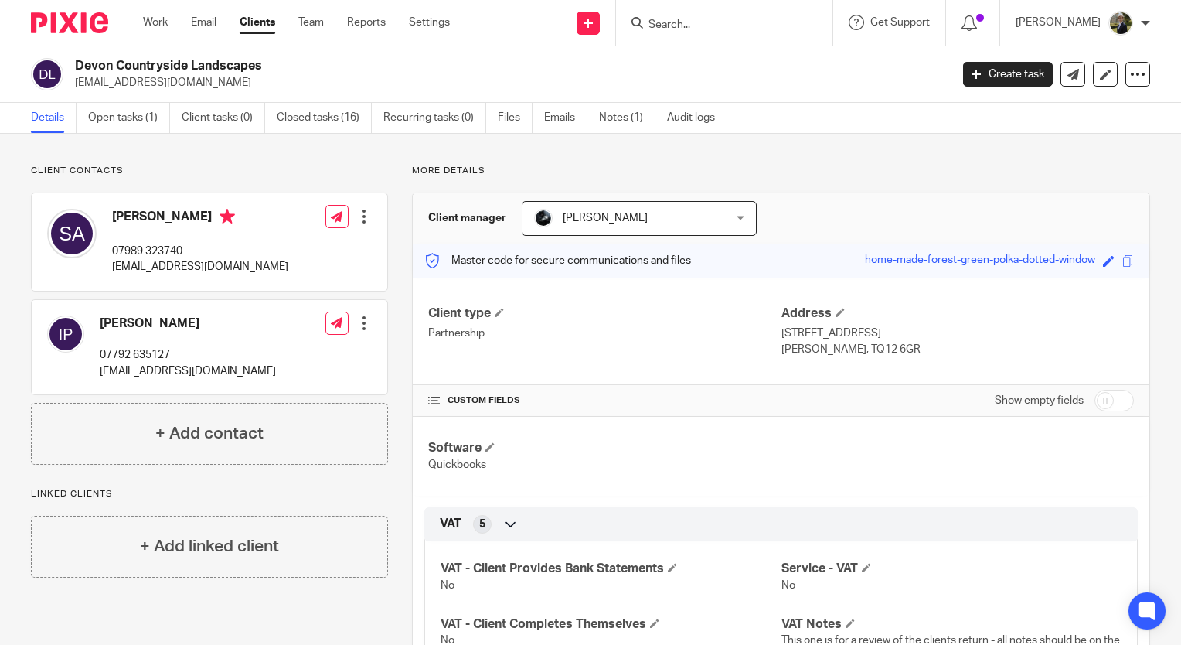
click at [696, 20] on input "Search" at bounding box center [716, 26] width 139 height 14
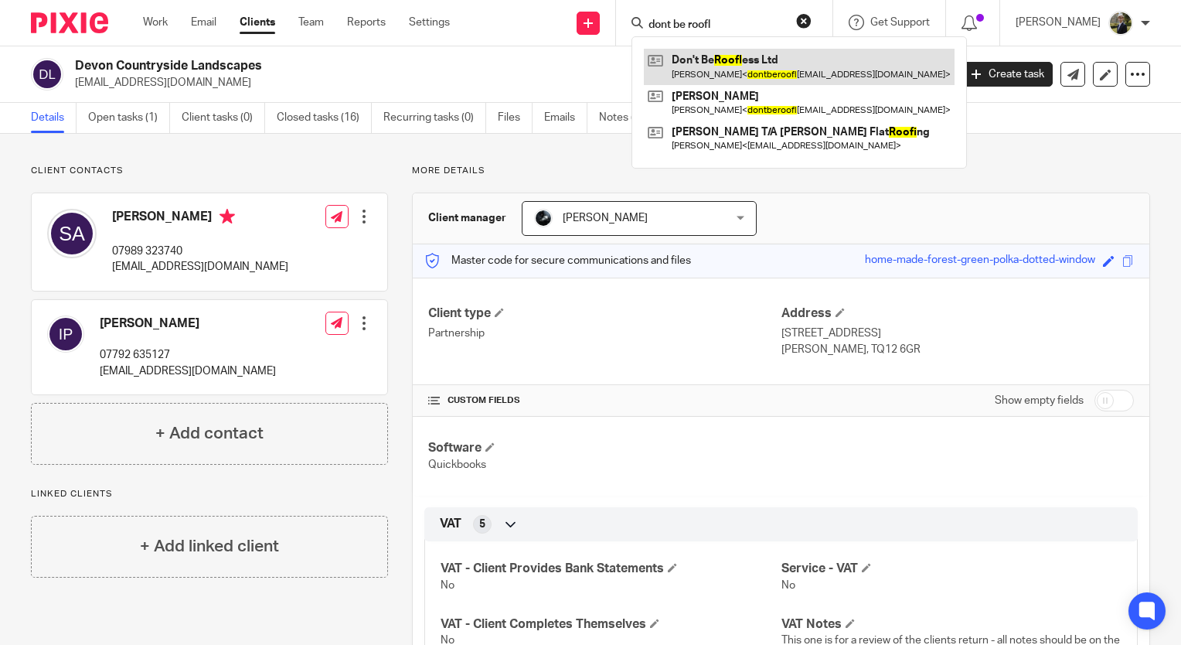
type input "dont be roofl"
click at [815, 54] on link at bounding box center [799, 67] width 311 height 36
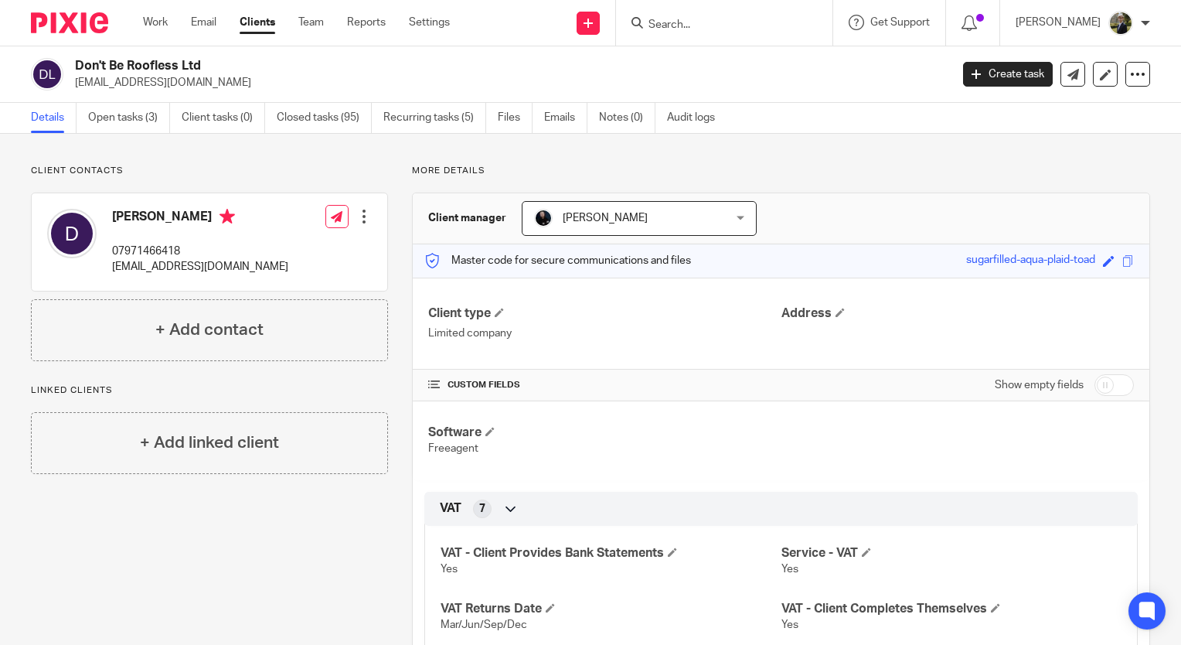
click at [757, 23] on input "Search" at bounding box center [716, 26] width 139 height 14
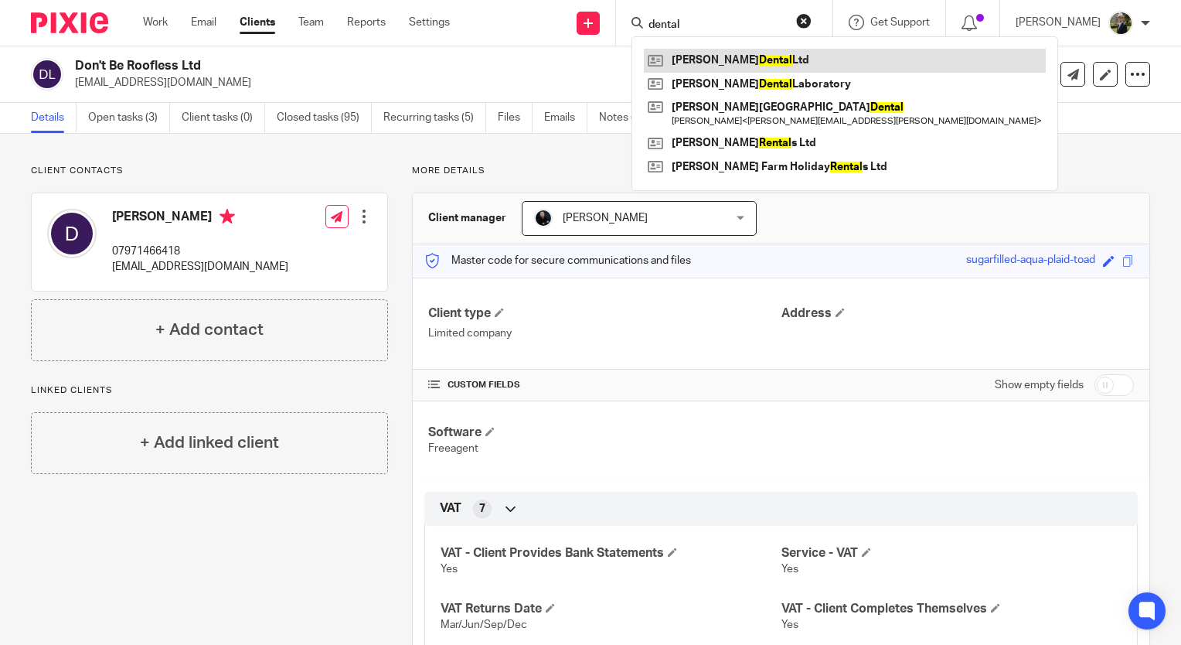
type input "dental"
click at [736, 63] on link at bounding box center [845, 60] width 402 height 23
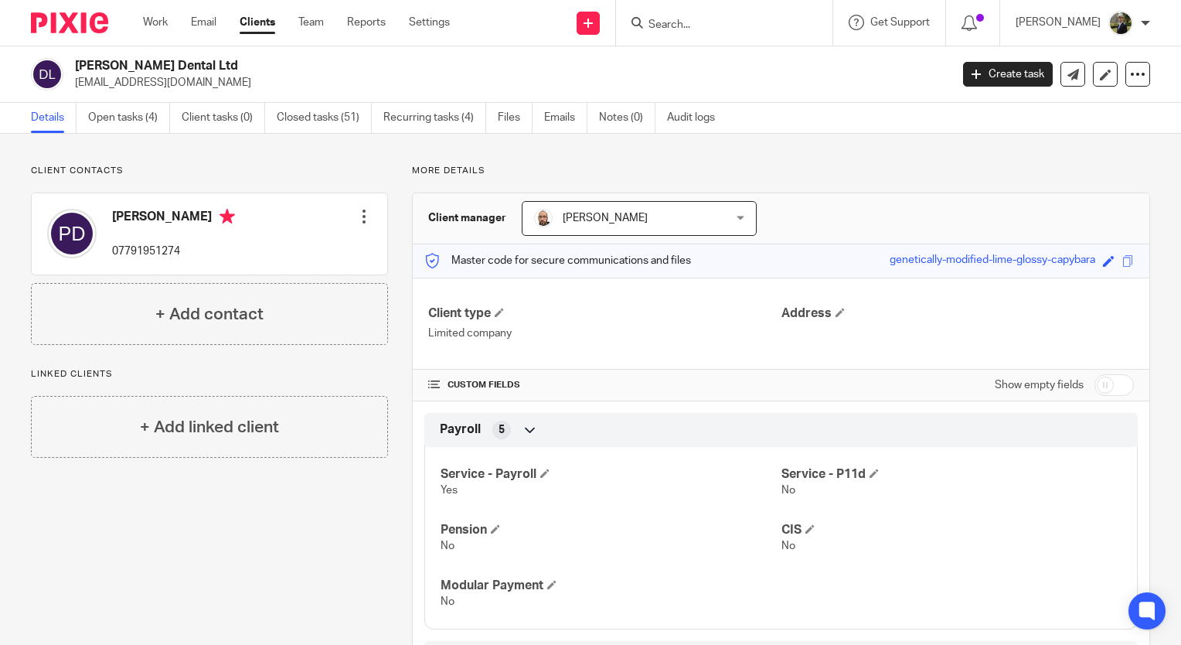
click at [337, 179] on div "Client contacts [PERSON_NAME] 07791951274 Edit contact Create client from conta…" at bounding box center [209, 255] width 357 height 180
click at [686, 20] on input "Search" at bounding box center [716, 26] width 139 height 14
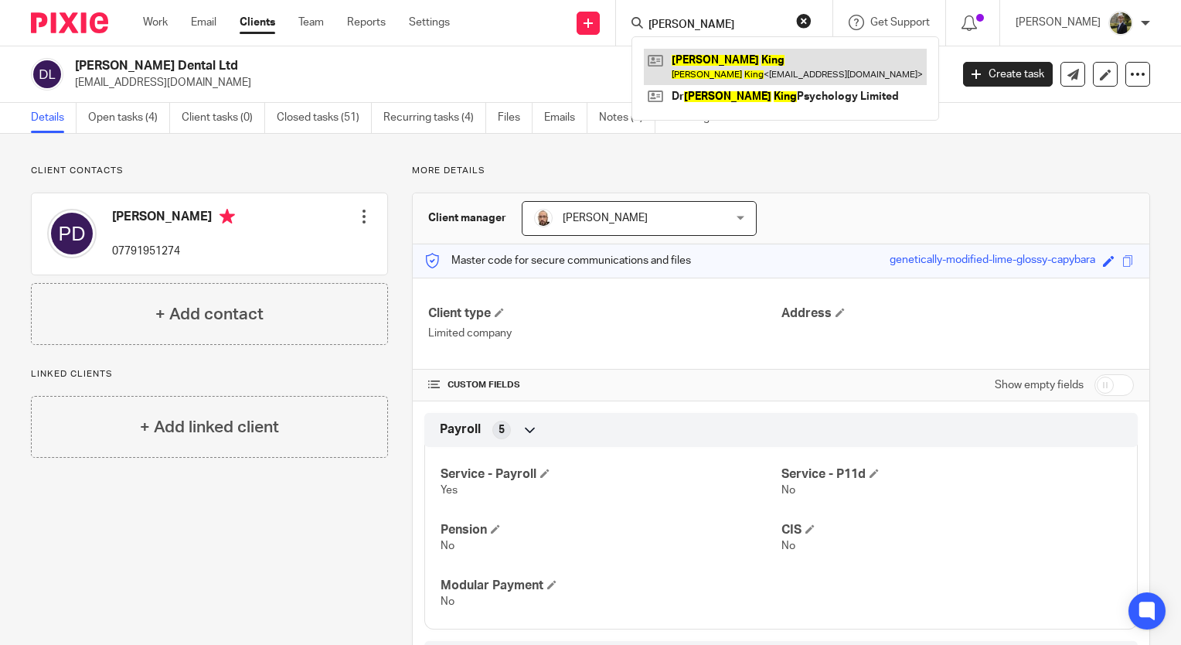
type input "[PERSON_NAME]"
click at [720, 54] on link at bounding box center [785, 67] width 283 height 36
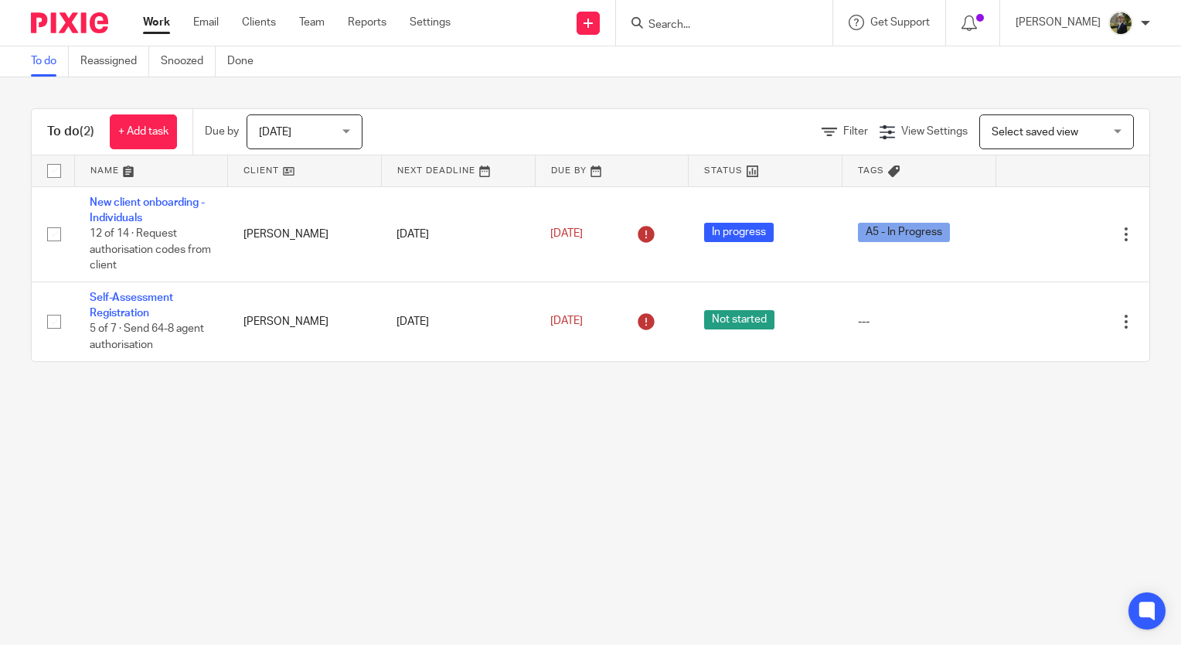
click at [703, 19] on input "Search" at bounding box center [716, 26] width 139 height 14
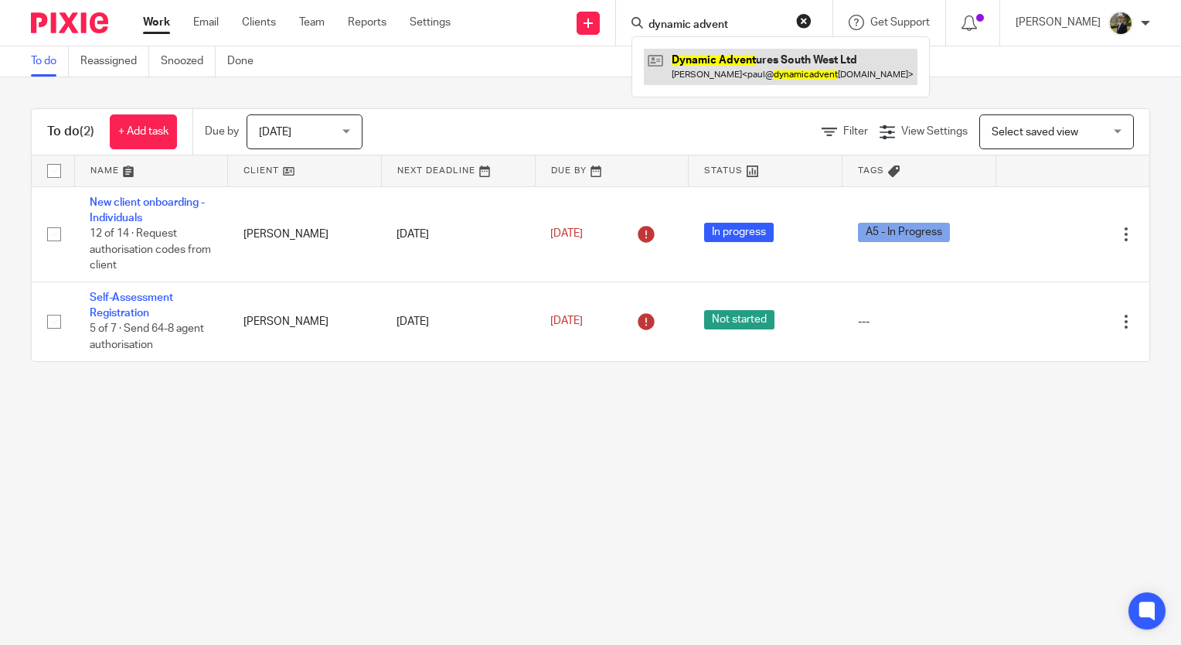
type input "dynamic advent"
click at [776, 60] on link at bounding box center [781, 67] width 274 height 36
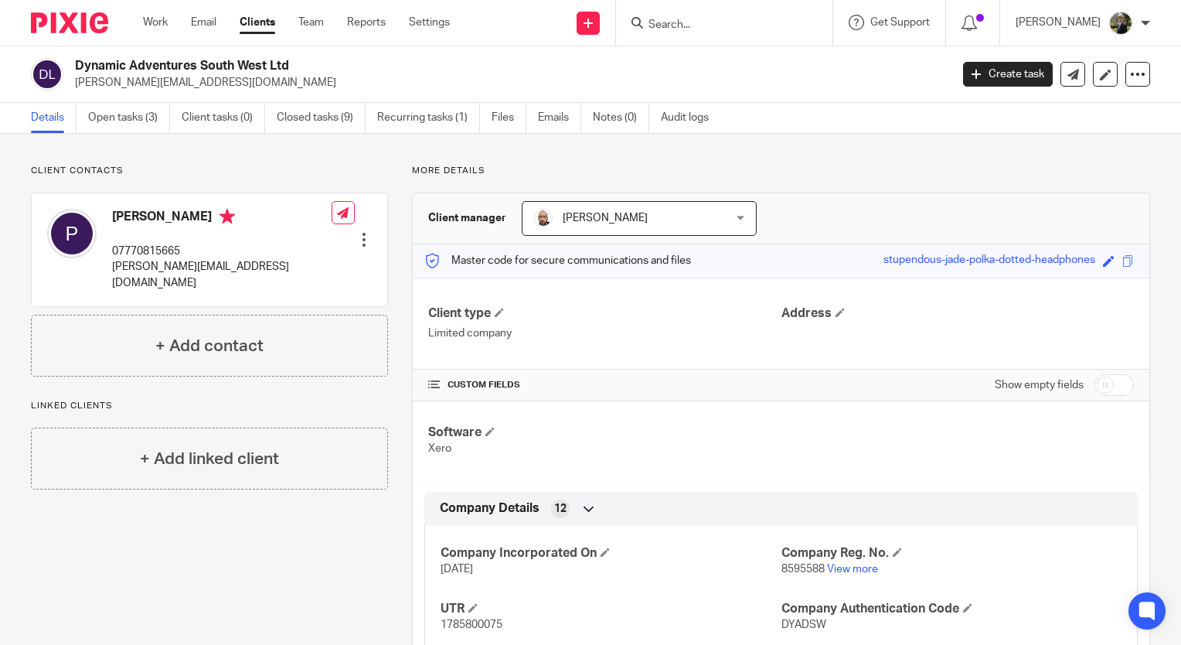
click at [762, 31] on input "Search" at bounding box center [716, 26] width 139 height 14
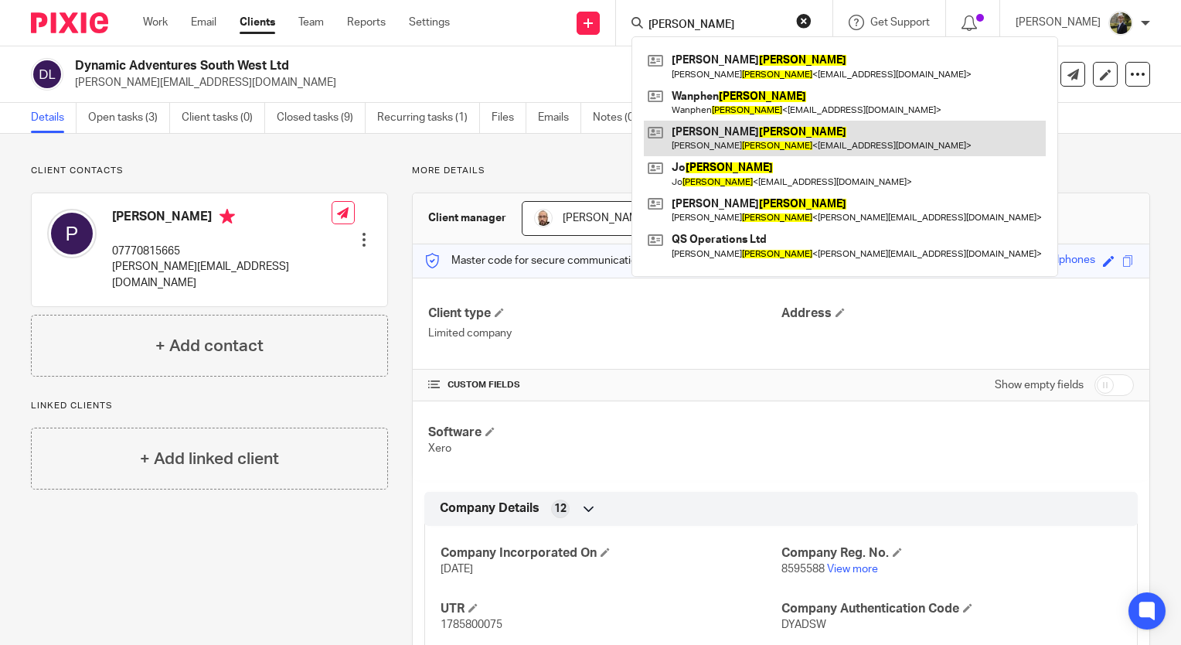
type input "[PERSON_NAME]"
click at [778, 141] on link at bounding box center [845, 139] width 402 height 36
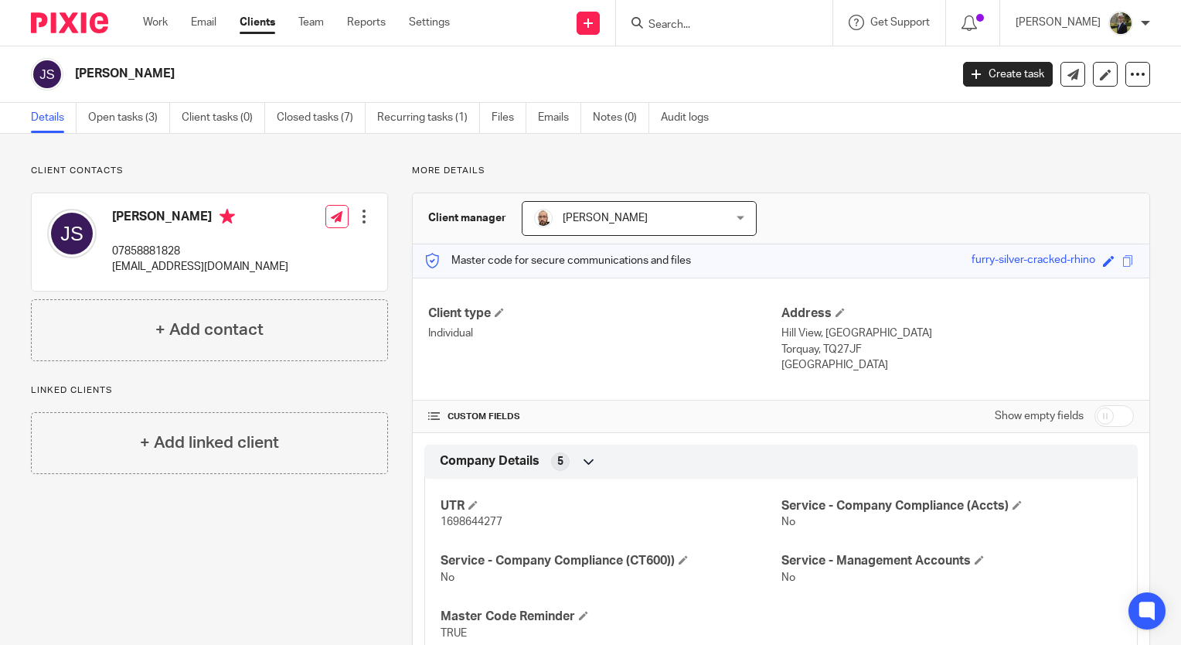
click at [692, 22] on input "Search" at bounding box center [716, 26] width 139 height 14
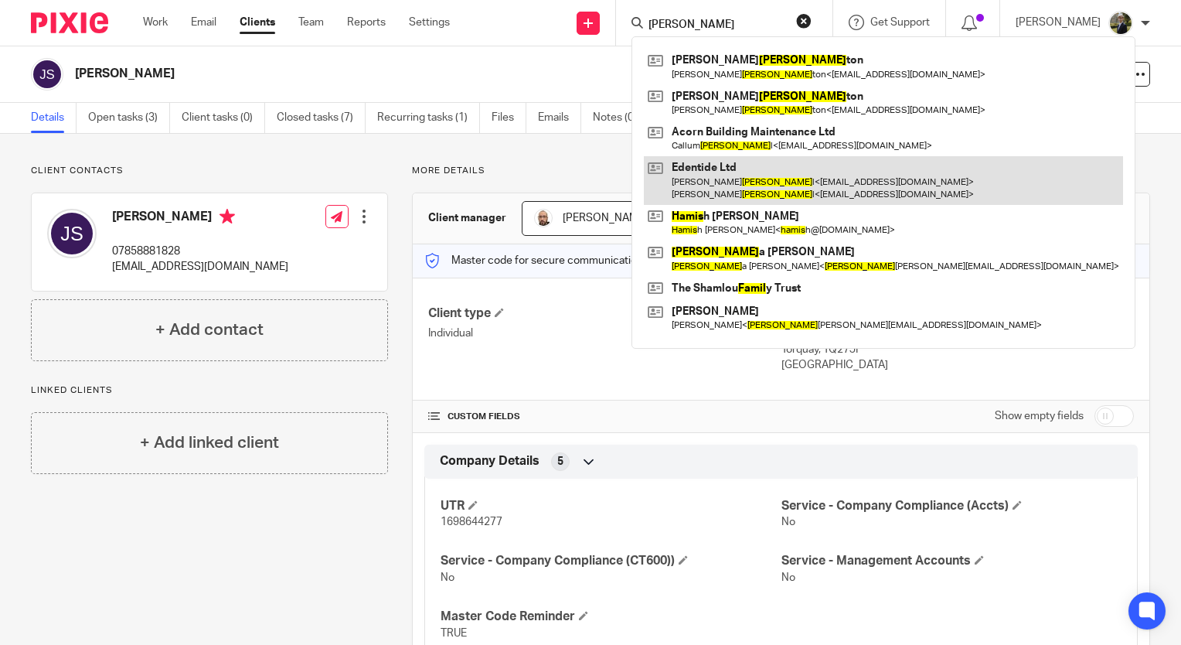
type input "hamil"
click at [755, 180] on link at bounding box center [883, 180] width 479 height 48
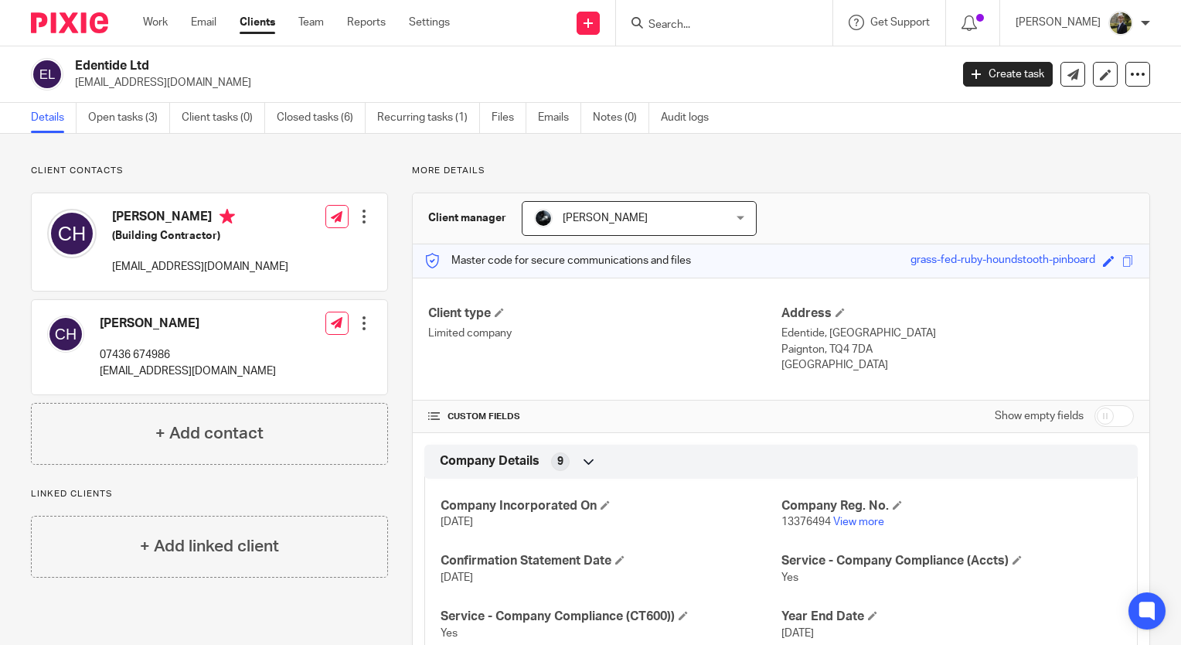
click at [686, 26] on input "Search" at bounding box center [716, 26] width 139 height 14
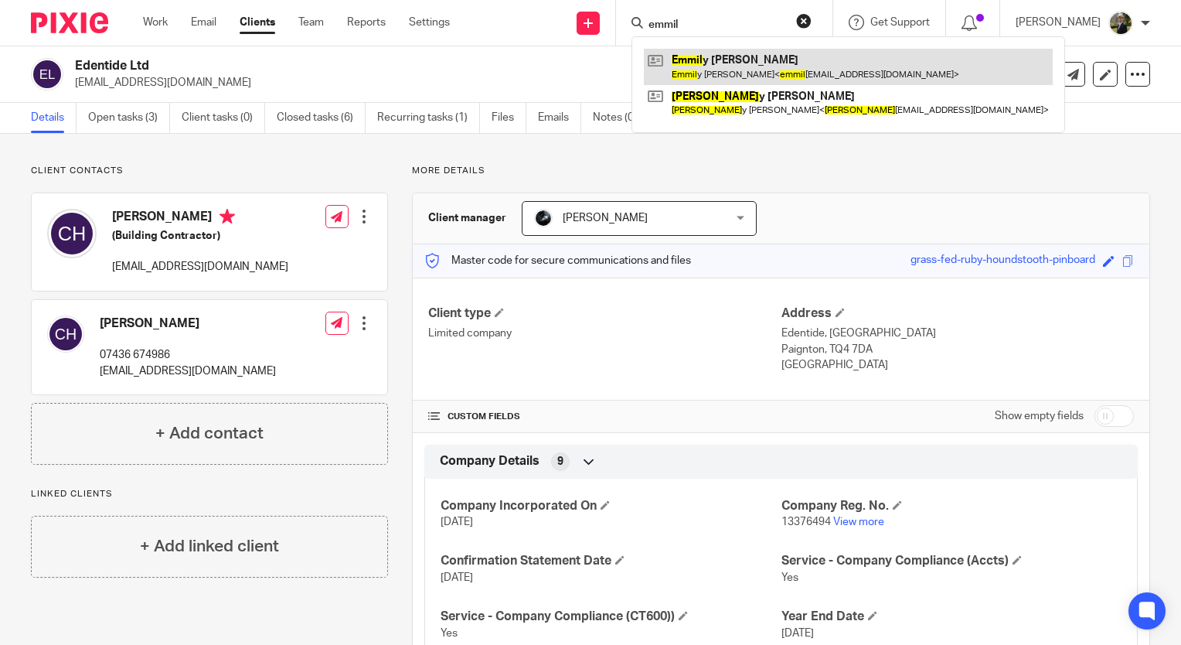
type input "emmil"
click at [708, 60] on link at bounding box center [848, 67] width 409 height 36
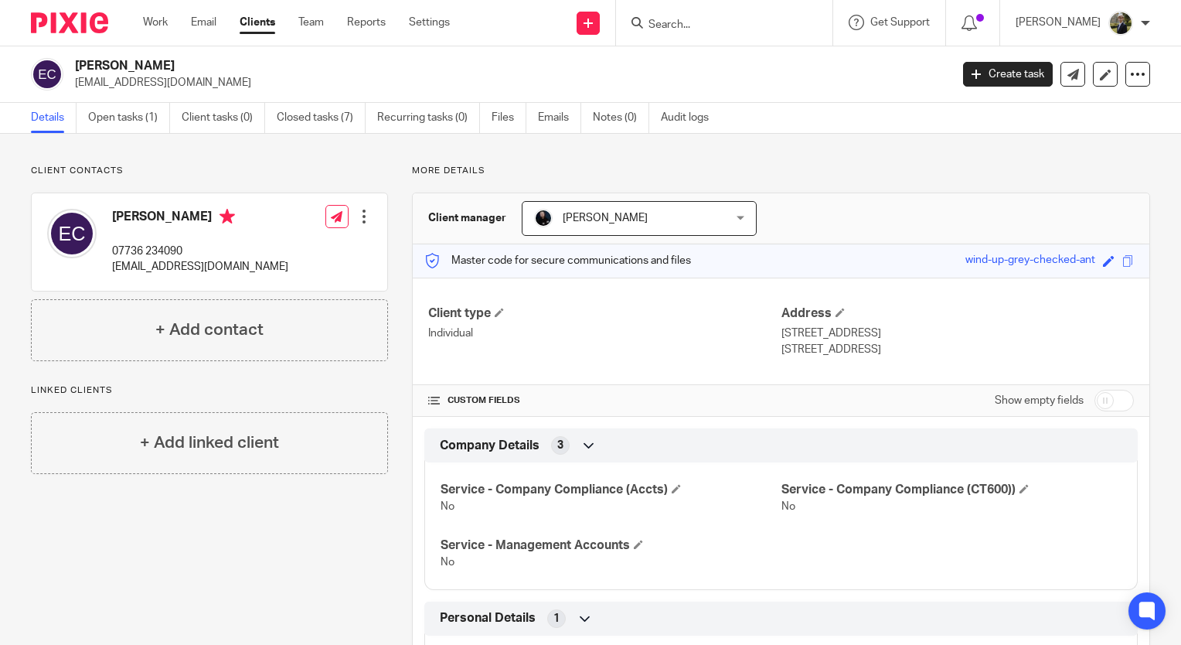
click at [705, 23] on input "Search" at bounding box center [716, 26] width 139 height 14
click at [334, 171] on p "Client contacts" at bounding box center [209, 171] width 357 height 12
click at [240, 157] on div "Client contacts [PERSON_NAME] 07736 234090 [EMAIL_ADDRESS][DOMAIN_NAME] Edit co…" at bounding box center [590, 442] width 1181 height 617
click at [293, 165] on p "Client contacts" at bounding box center [209, 171] width 357 height 12
click at [262, 178] on div "Client contacts [PERSON_NAME] 07736 234090 [EMAIL_ADDRESS][DOMAIN_NAME] Edit co…" at bounding box center [209, 263] width 357 height 196
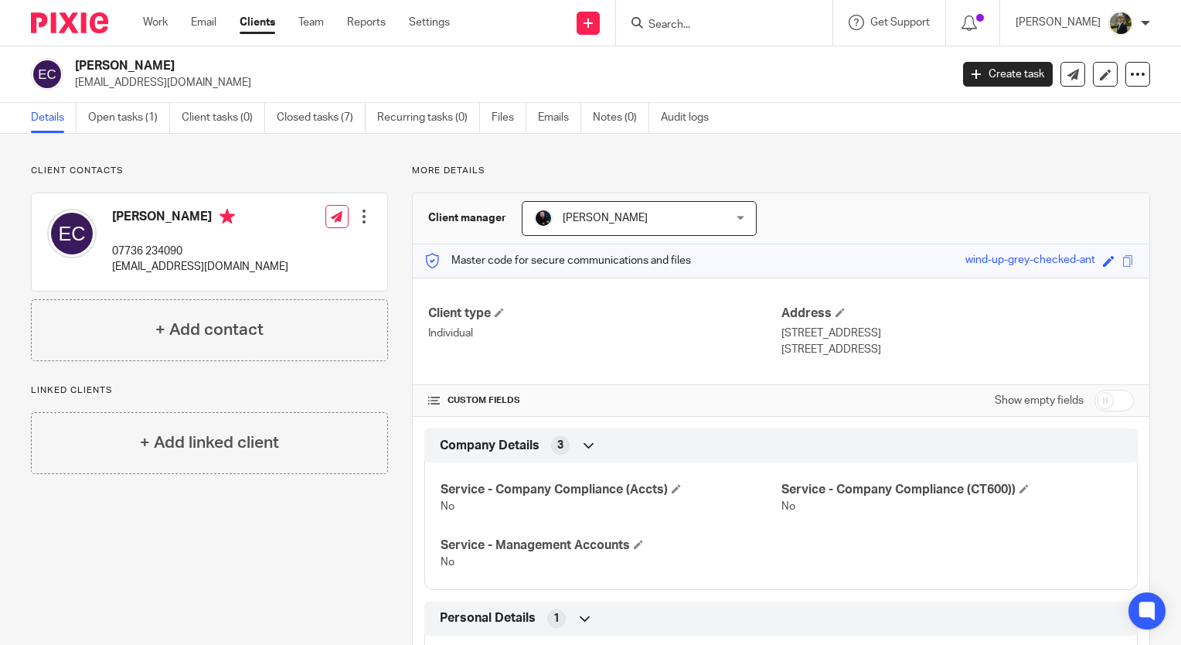
click at [786, 19] on input "Search" at bounding box center [716, 26] width 139 height 14
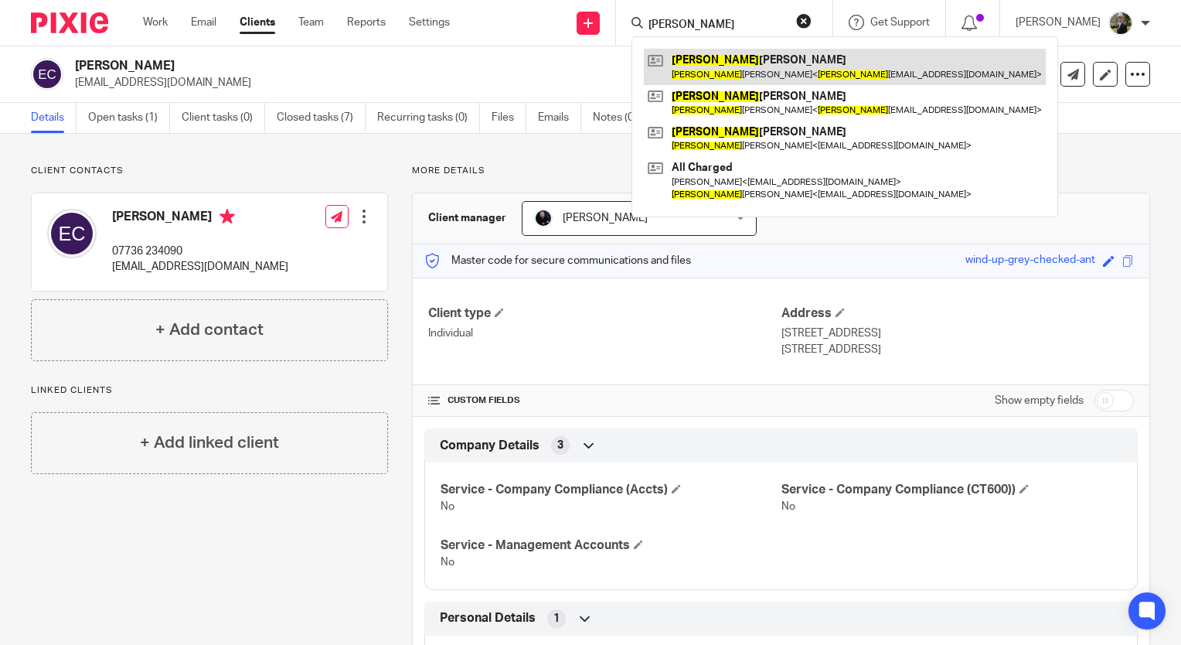
type input "kathryn"
click at [789, 72] on link at bounding box center [845, 67] width 402 height 36
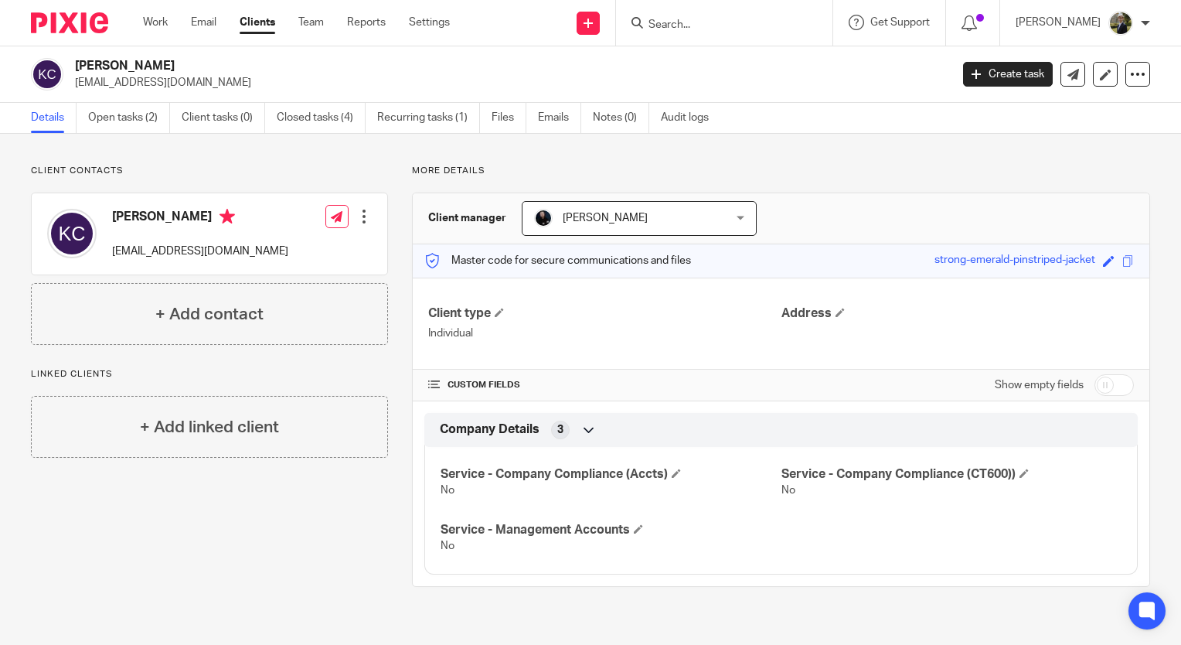
click at [703, 9] on div at bounding box center [724, 23] width 216 height 46
click at [695, 26] on input "Search" at bounding box center [716, 26] width 139 height 14
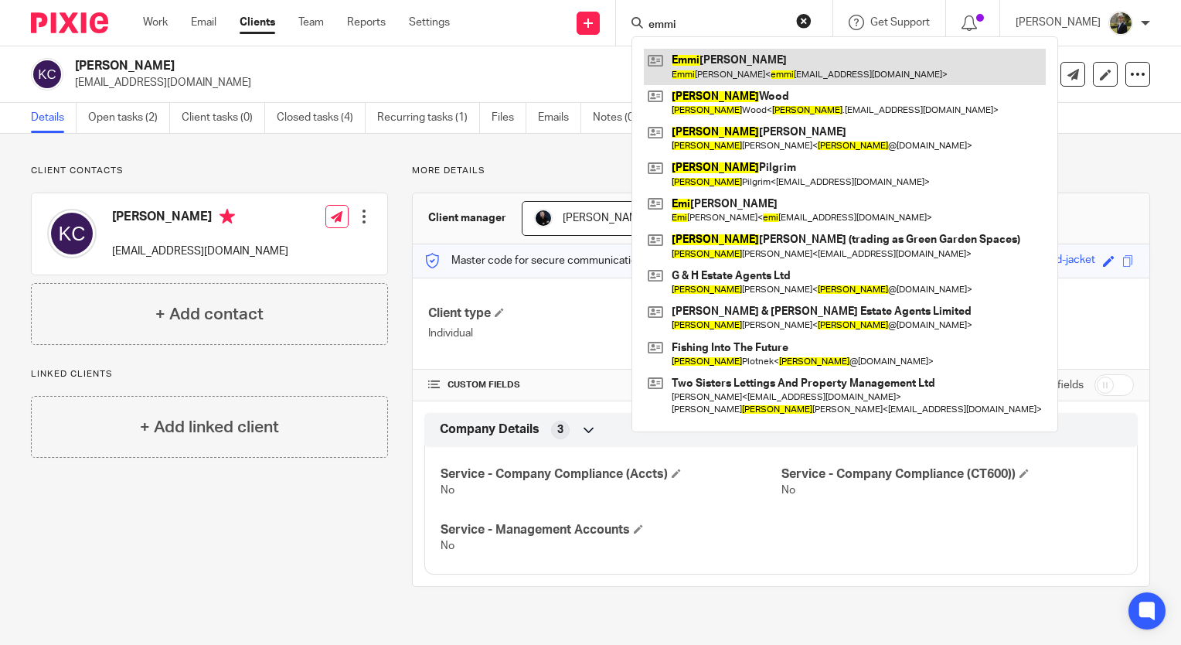
type input "emmi"
click at [761, 73] on link at bounding box center [845, 67] width 402 height 36
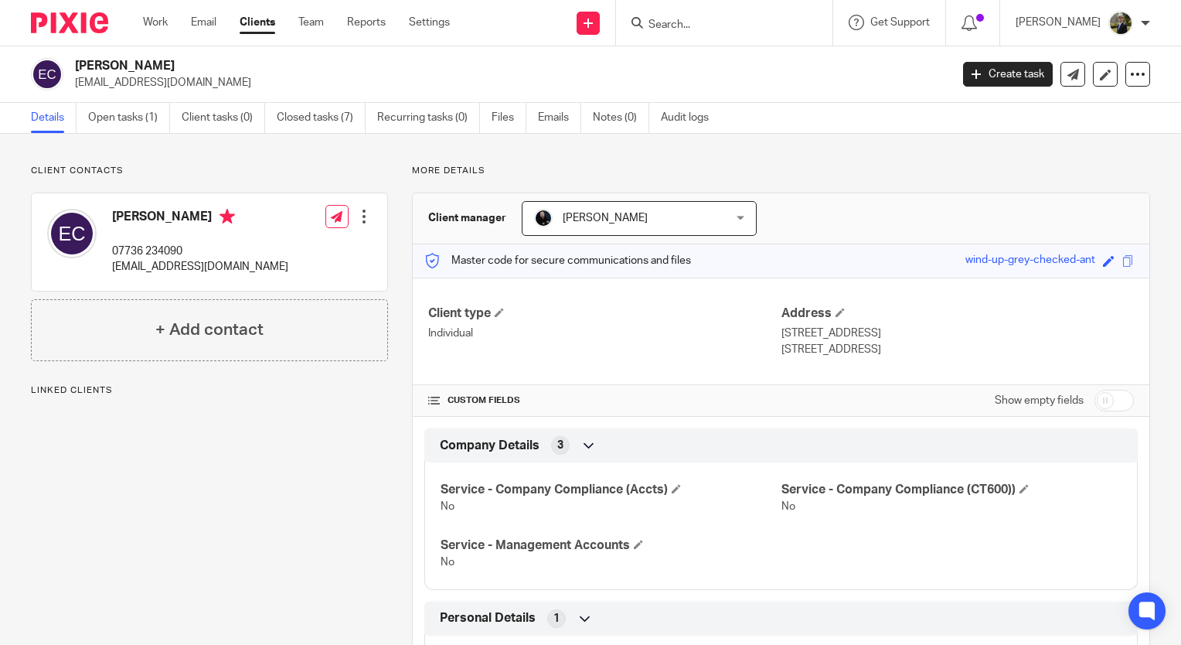
click at [250, 273] on div "Emmily Carpenter 07736 234090 emmilyc@icloud.com Edit contact Create client fro…" at bounding box center [210, 241] width 356 height 97
click at [703, 16] on form at bounding box center [729, 22] width 165 height 19
click at [710, 28] on input "Search" at bounding box center [716, 26] width 139 height 14
click at [300, 71] on h2 "Emmily Carpenter" at bounding box center [421, 66] width 692 height 16
click at [769, 23] on input "Search" at bounding box center [716, 26] width 139 height 14
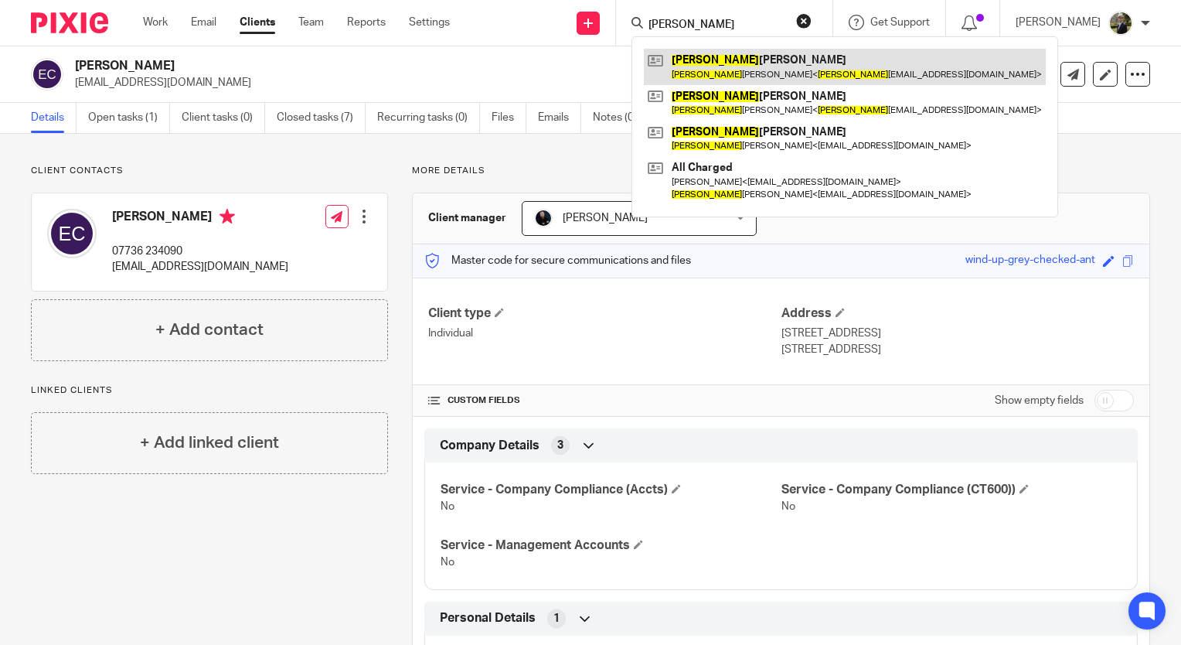
type input "kathryn"
click at [771, 66] on link at bounding box center [845, 67] width 402 height 36
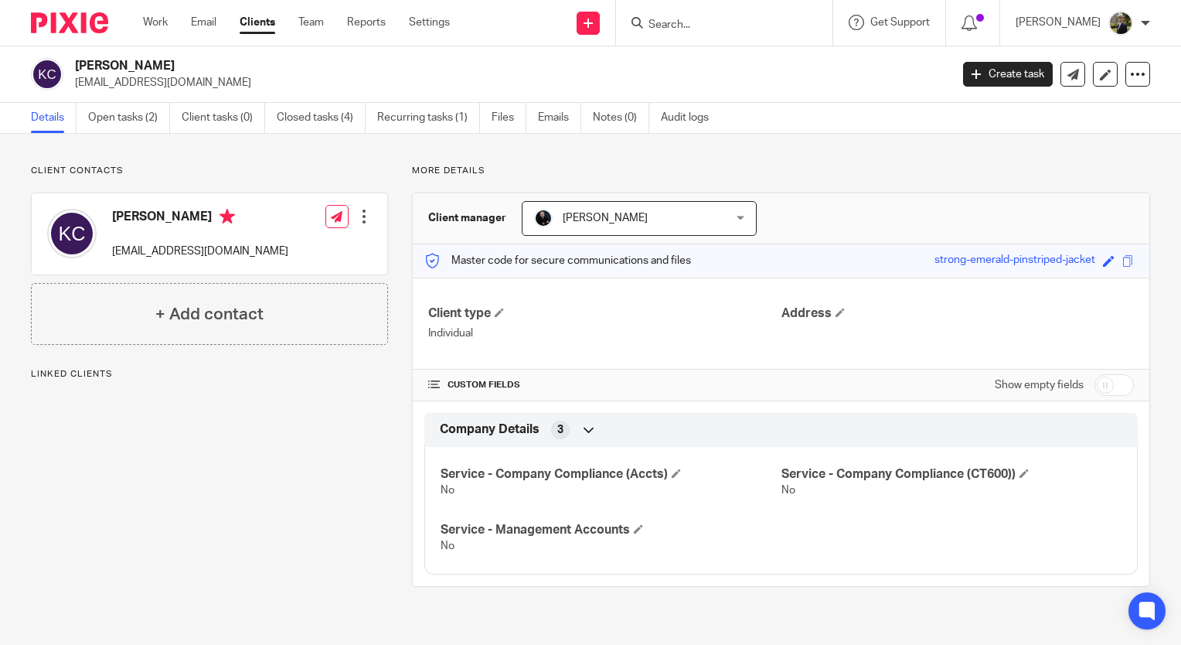
click at [356, 223] on div at bounding box center [363, 216] width 15 height 15
click at [295, 248] on link "Edit contact" at bounding box center [291, 251] width 148 height 22
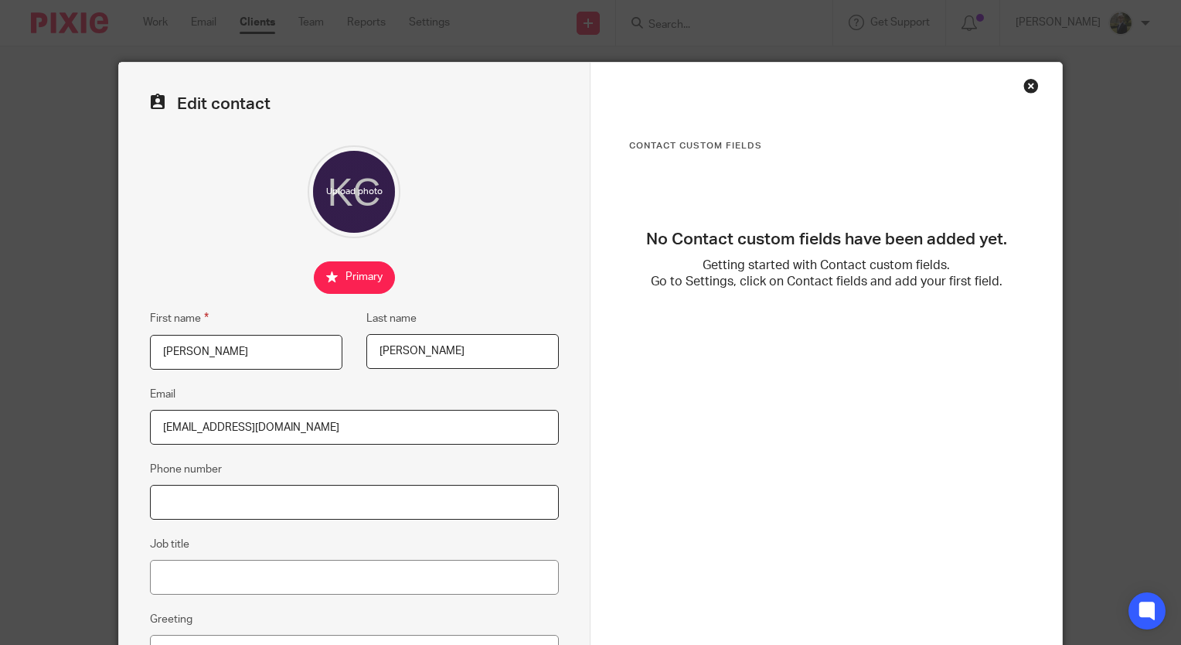
click at [241, 493] on input "Phone number" at bounding box center [354, 502] width 409 height 35
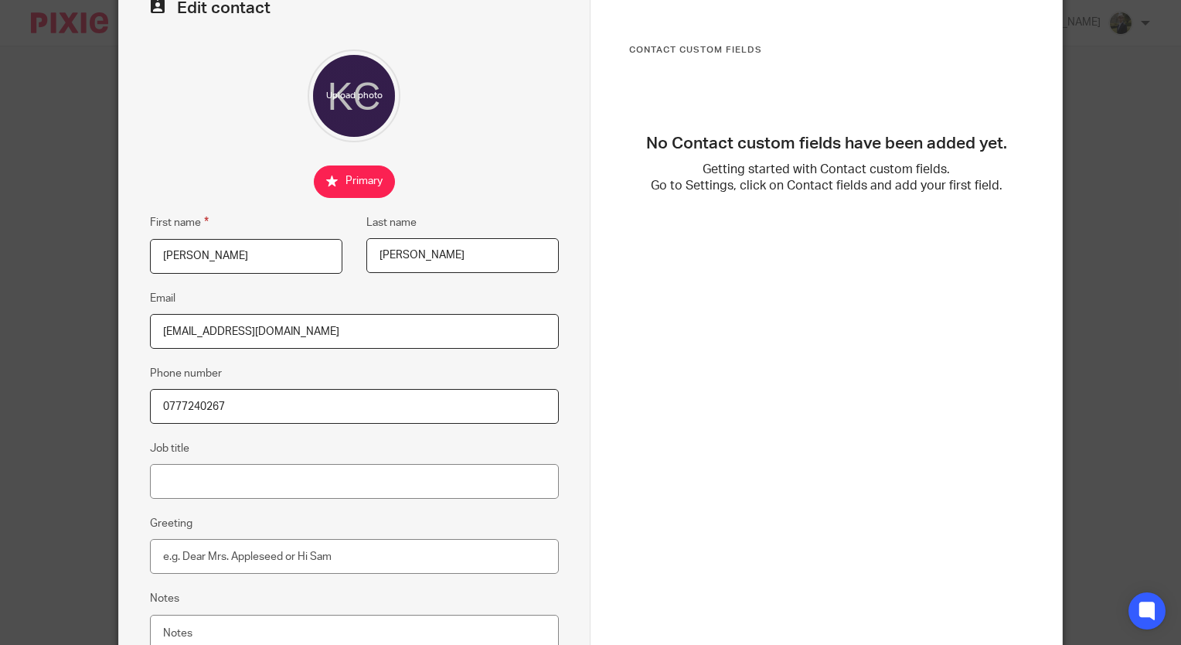
scroll to position [229, 0]
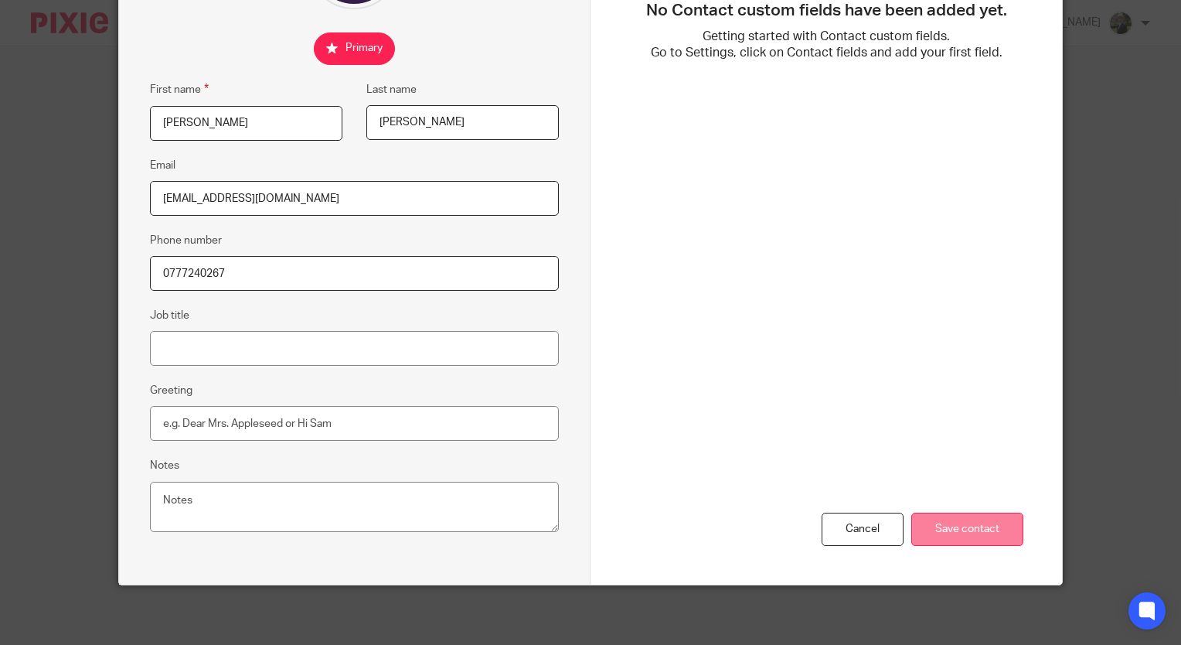
type input "0777240267"
click at [978, 517] on input "Save contact" at bounding box center [967, 528] width 112 height 33
click at [972, 519] on input "Save contact" at bounding box center [967, 528] width 112 height 33
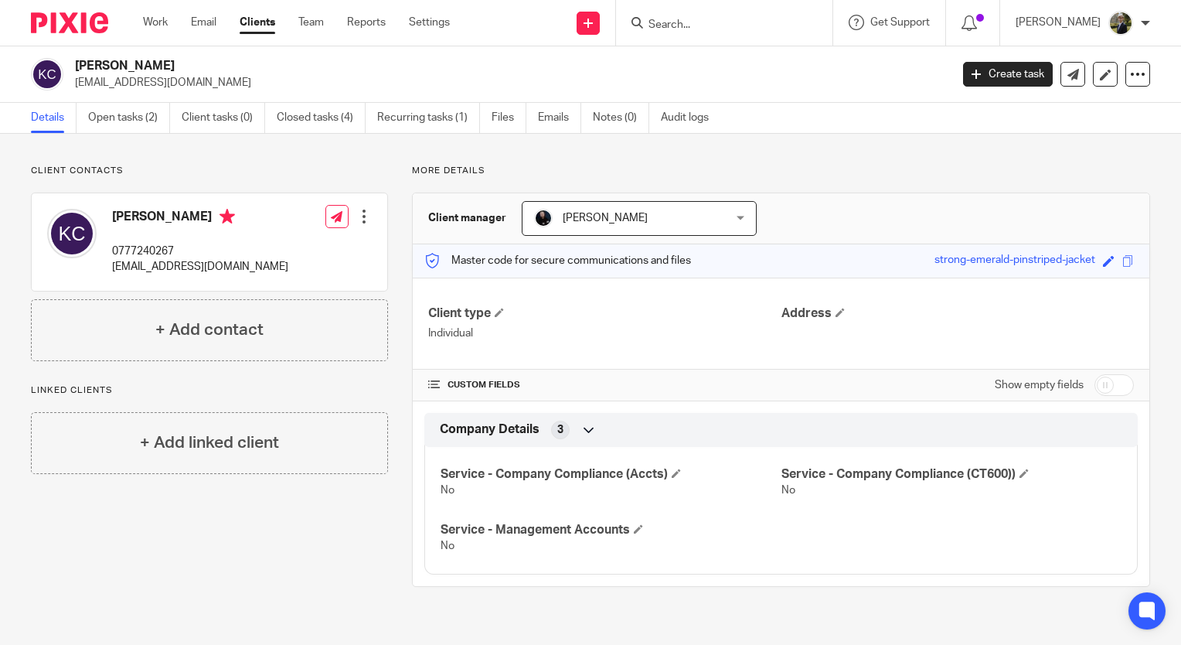
click at [675, 37] on div at bounding box center [724, 23] width 216 height 46
click at [681, 14] on form at bounding box center [729, 22] width 165 height 19
click at [687, 31] on input "Search" at bounding box center [716, 26] width 139 height 14
type input "[PERSON_NAME]"
click at [430, 70] on h2 "[PERSON_NAME]" at bounding box center [421, 66] width 692 height 16
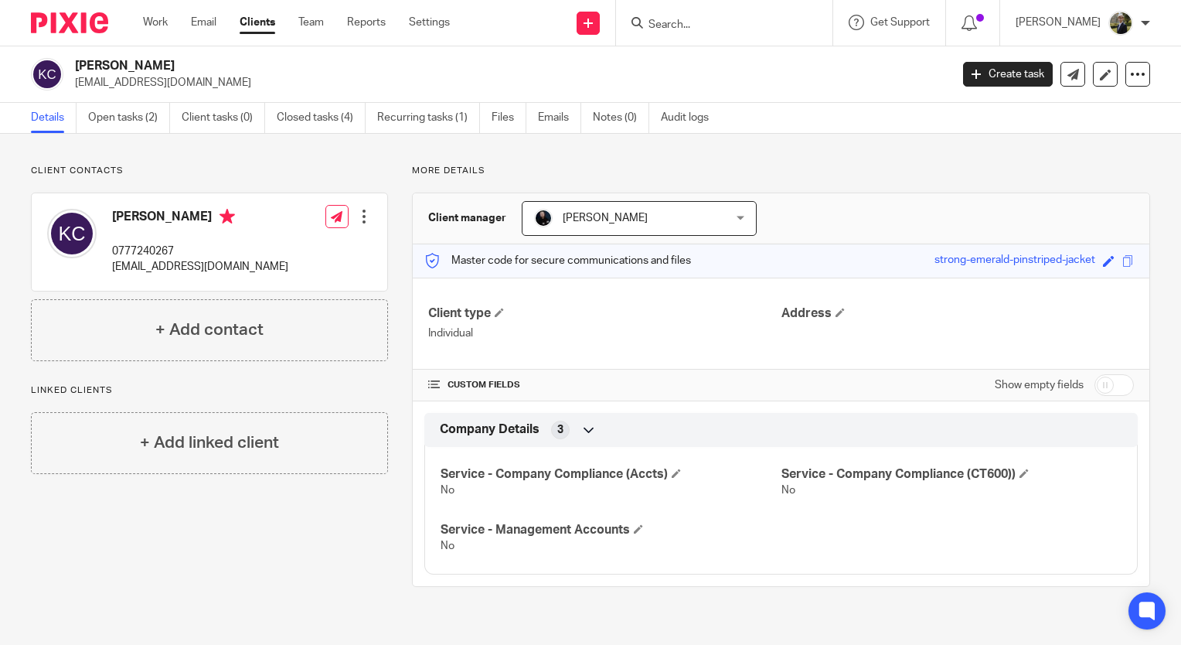
click at [720, 29] on input "Search" at bounding box center [716, 26] width 139 height 14
type input "[PERSON_NAME]"
click at [732, 66] on link at bounding box center [774, 60] width 260 height 23
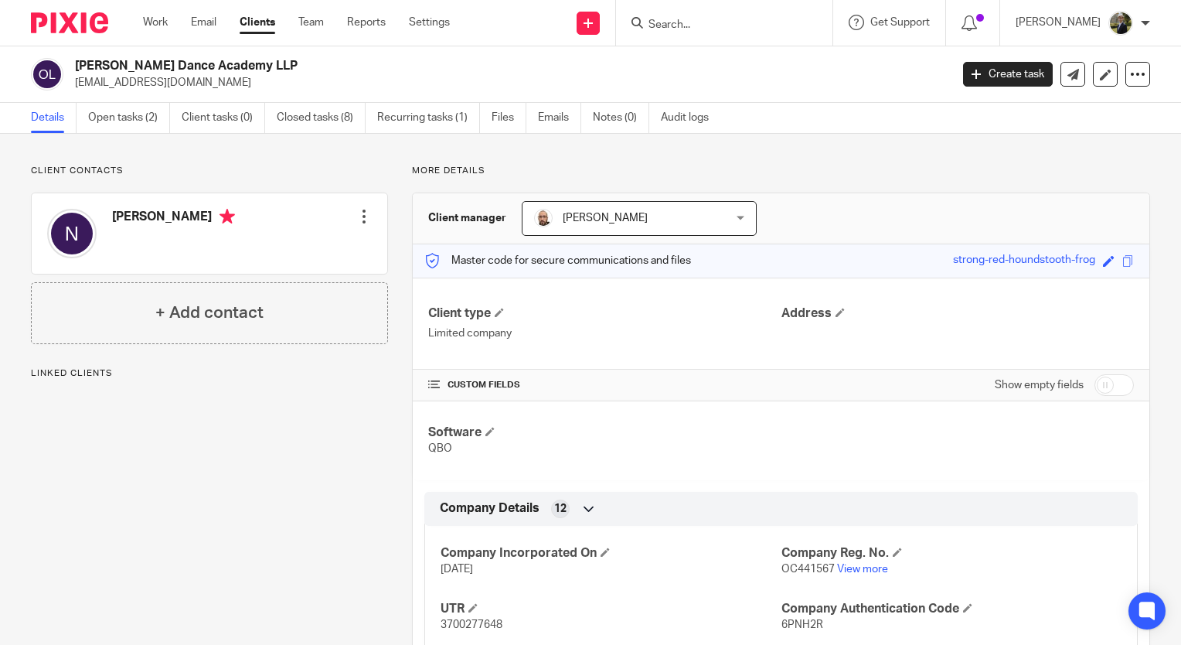
click at [272, 85] on p "[EMAIL_ADDRESS][DOMAIN_NAME]" at bounding box center [507, 82] width 865 height 15
click at [183, 169] on p "Client contacts" at bounding box center [209, 171] width 357 height 12
click at [715, 13] on form at bounding box center [729, 22] width 165 height 19
click at [712, 20] on input "Search" at bounding box center [716, 26] width 139 height 14
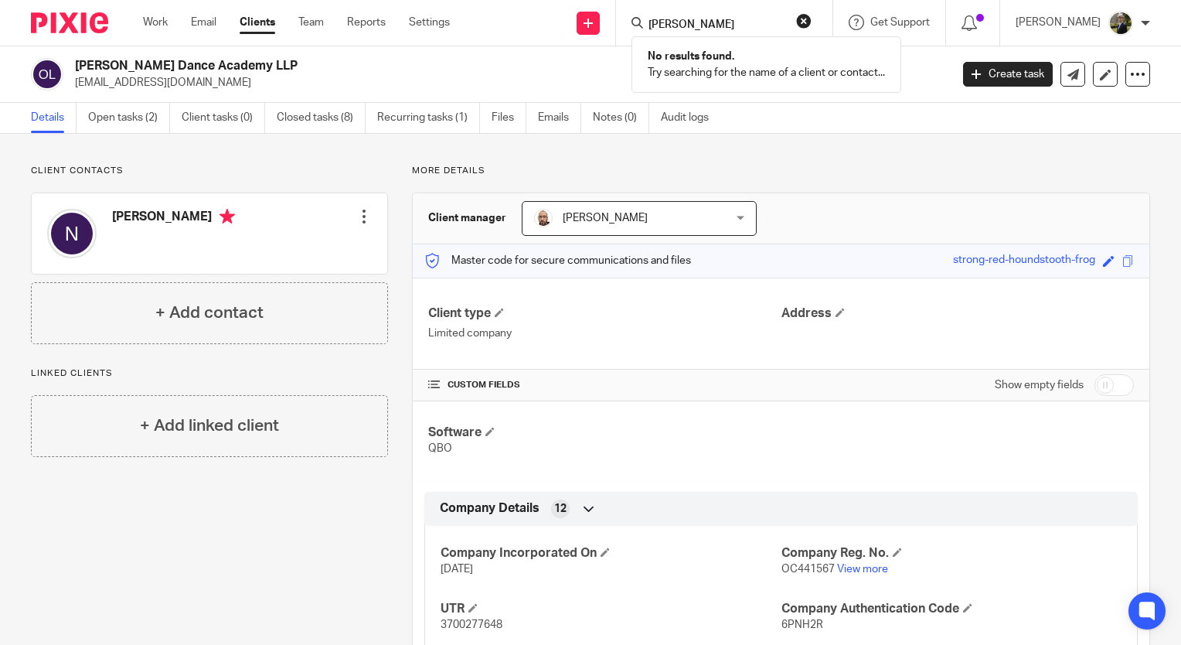
type input "david goodman"
drag, startPoint x: 771, startPoint y: 26, endPoint x: 603, endPoint y: 25, distance: 167.7
click at [603, 25] on div "Send new email Create task Add client david goodman No results found. Try searc…" at bounding box center [827, 23] width 708 height 46
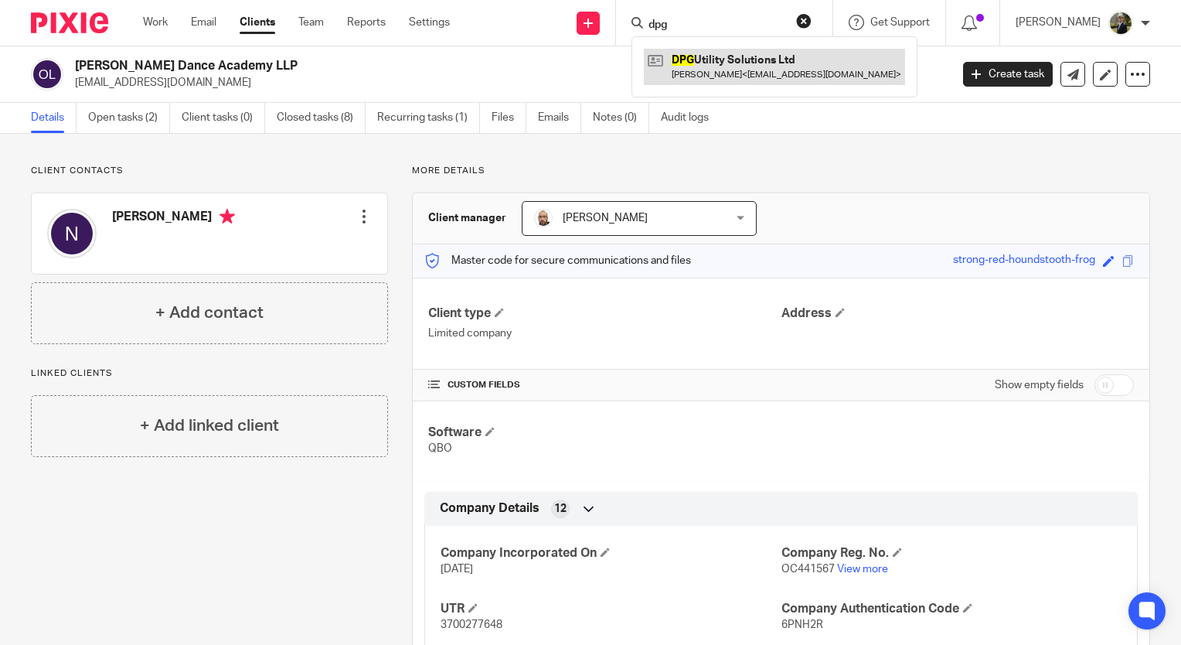
type input "dpg"
click at [733, 71] on link at bounding box center [774, 67] width 261 height 36
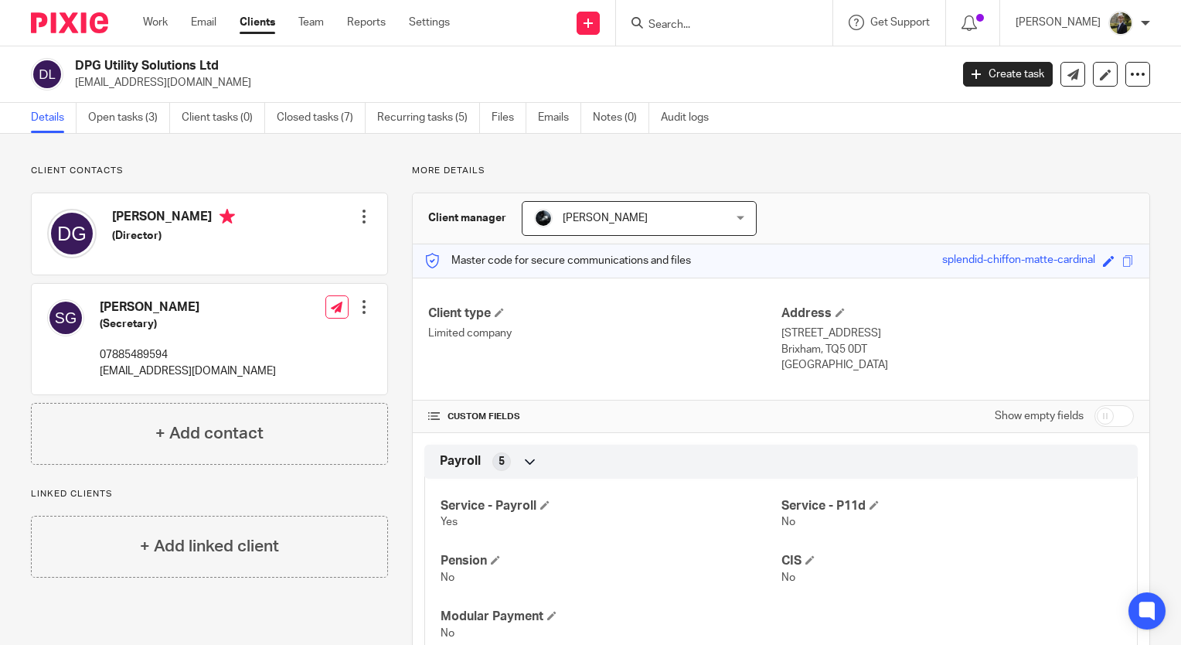
click at [750, 19] on input "Search" at bounding box center [716, 26] width 139 height 14
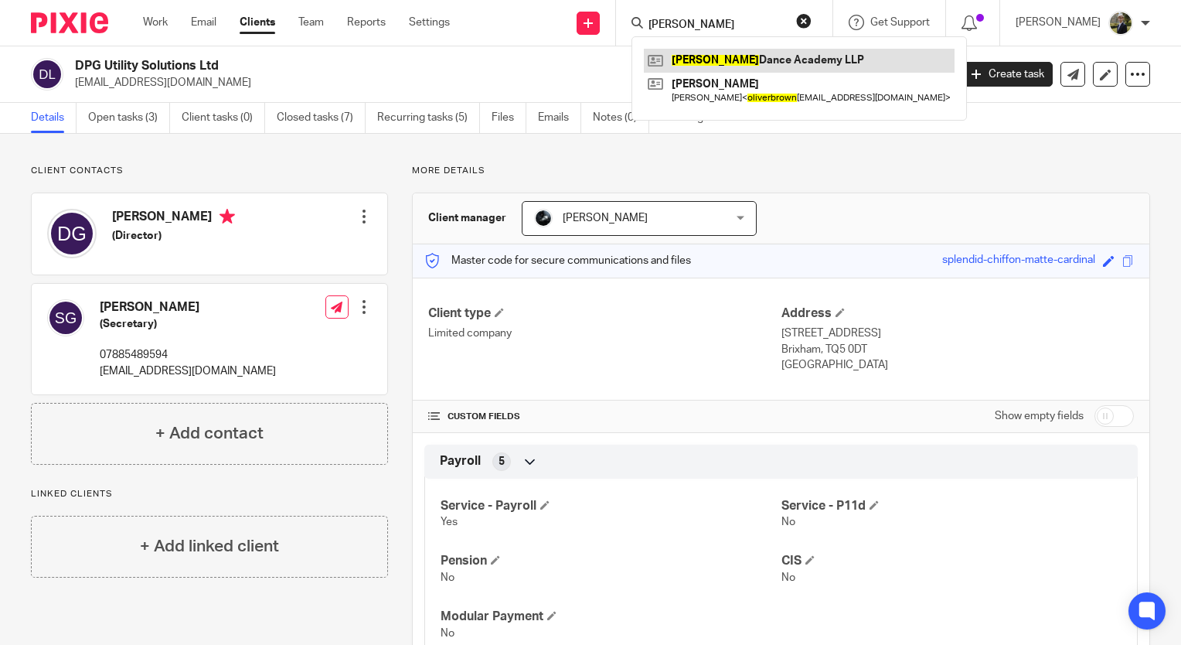
type input "[PERSON_NAME]"
click at [748, 59] on link at bounding box center [799, 60] width 311 height 23
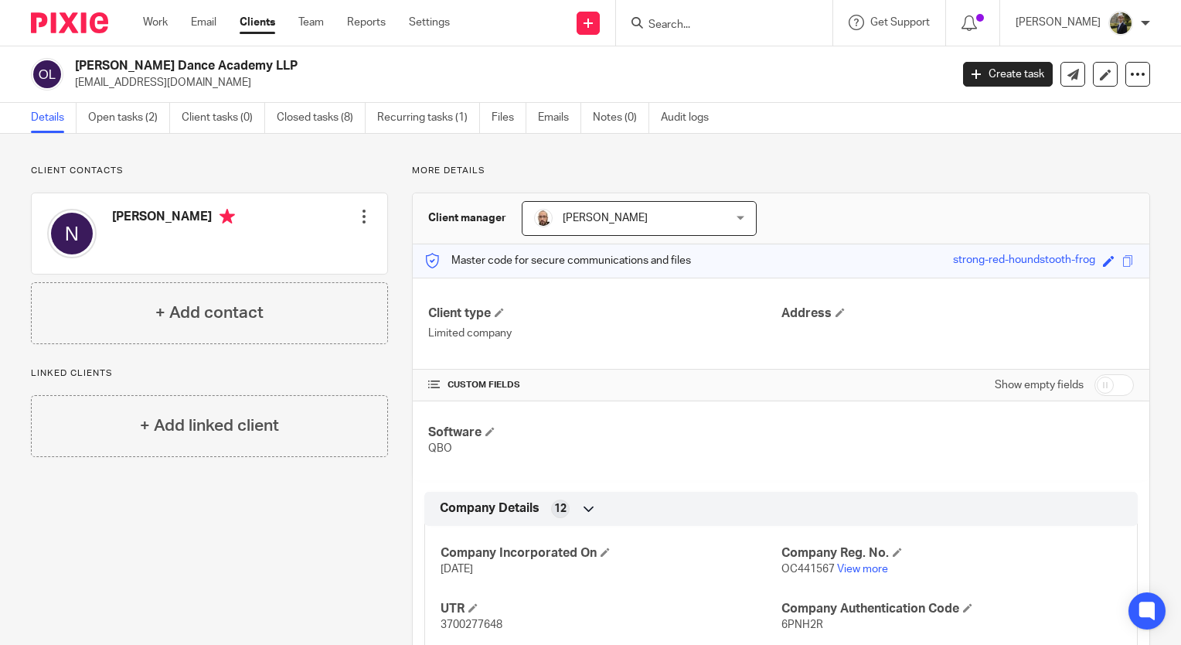
click at [680, 22] on input "Search" at bounding box center [716, 26] width 139 height 14
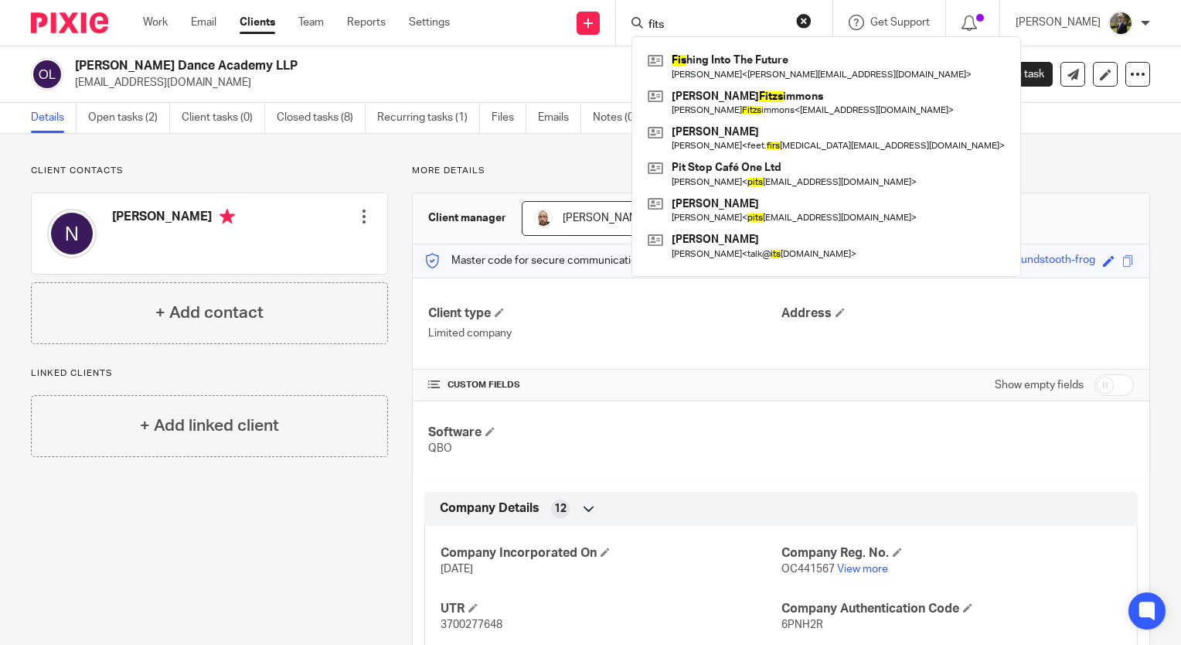
type input "fits"
